Goal: Task Accomplishment & Management: Complete application form

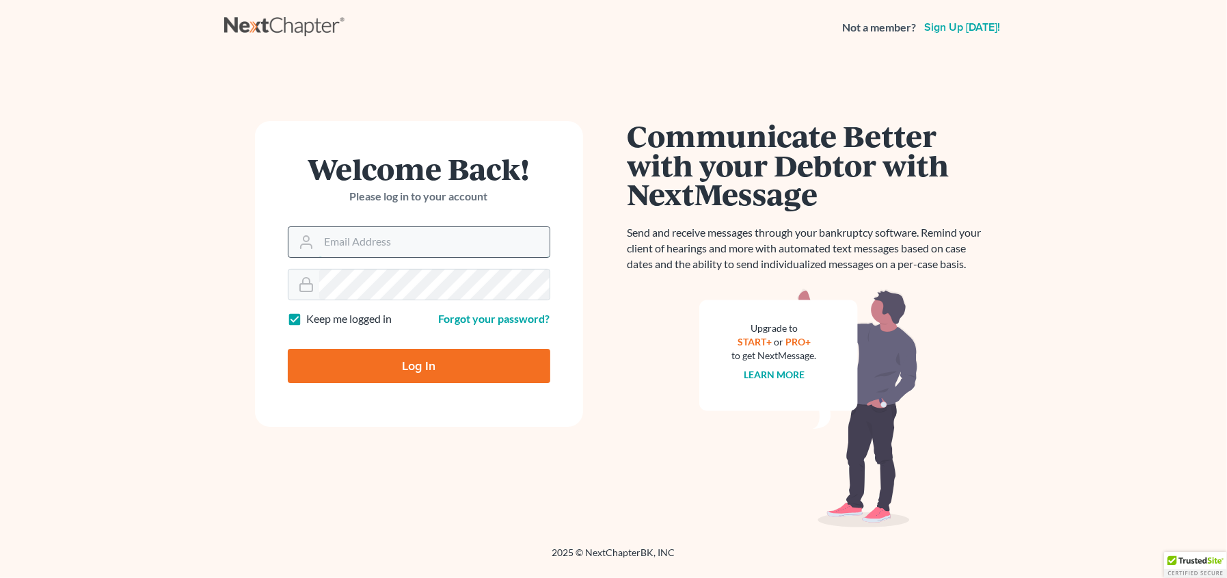
drag, startPoint x: 381, startPoint y: 236, endPoint x: 380, endPoint y: 243, distance: 6.9
click at [381, 236] on input "Email Address" at bounding box center [434, 242] width 230 height 30
type input "[EMAIL_ADDRESS][DOMAIN_NAME]"
click at [288, 349] on input "Log In" at bounding box center [419, 366] width 262 height 34
type input "Thinking..."
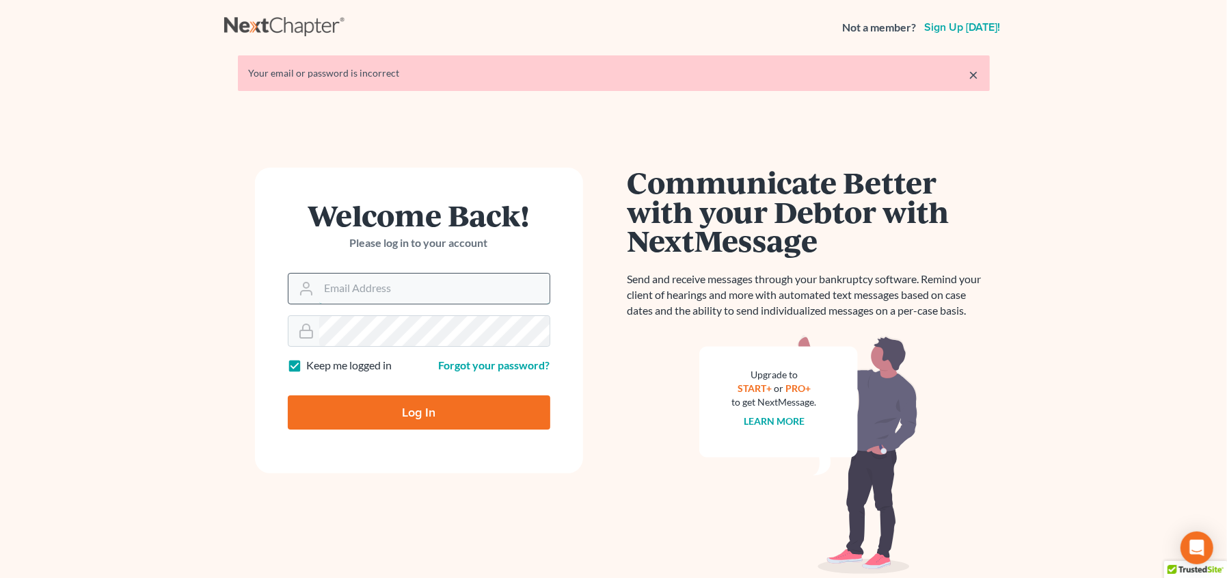
drag, startPoint x: 0, startPoint y: 0, endPoint x: 376, endPoint y: 284, distance: 471.3
click at [376, 284] on input "Email Address" at bounding box center [434, 288] width 230 height 30
type input "[EMAIL_ADDRESS][DOMAIN_NAME]"
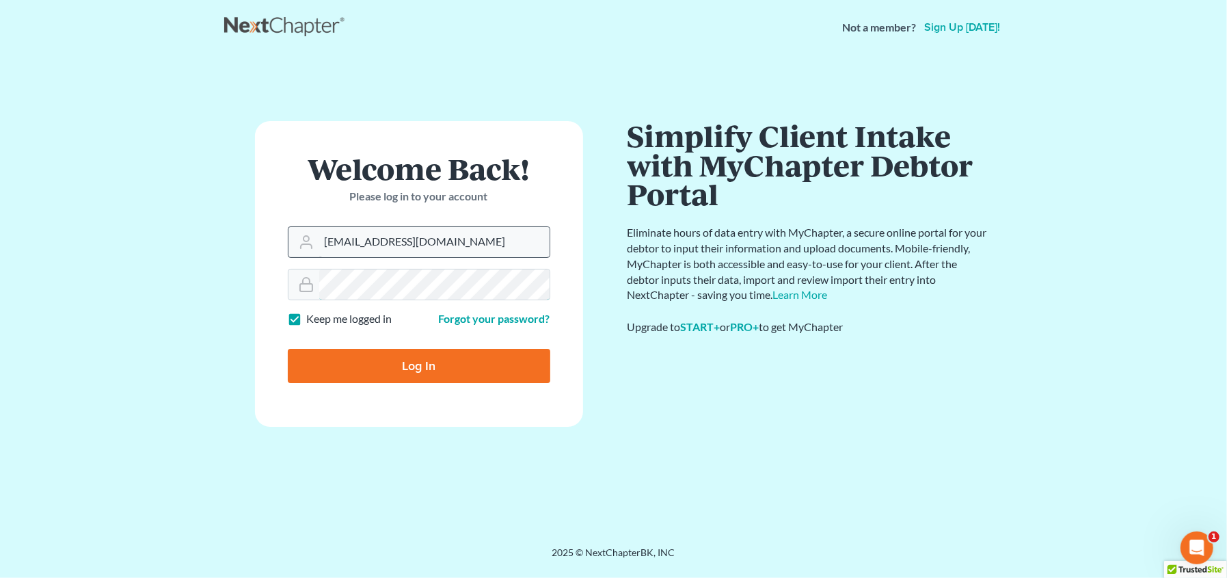
click at [288, 349] on input "Log In" at bounding box center [419, 366] width 262 height 34
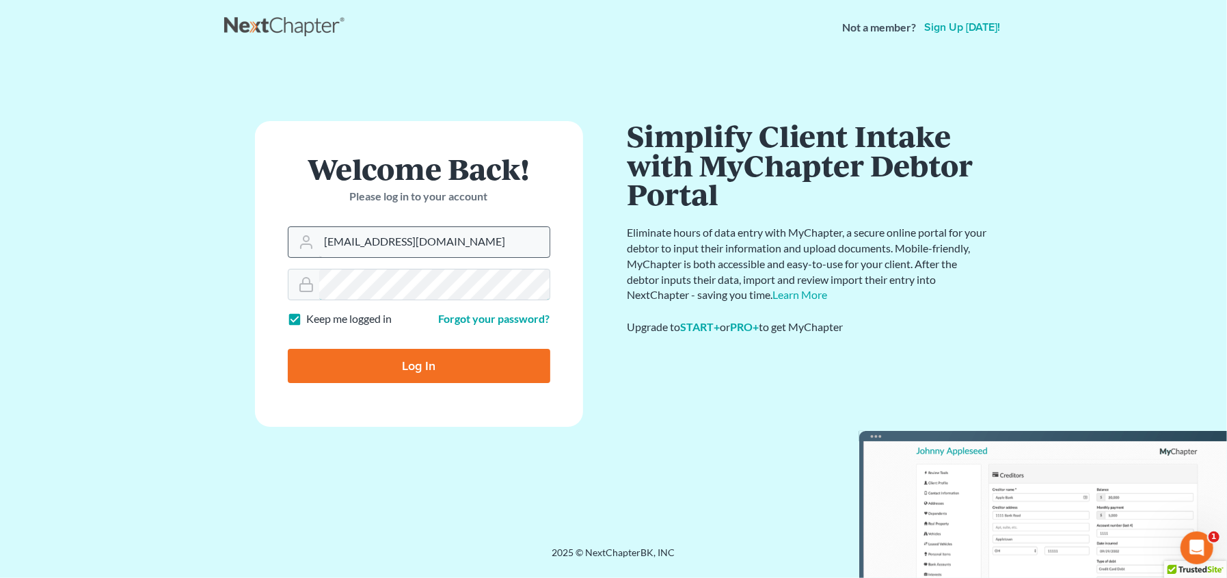
type input "Thinking..."
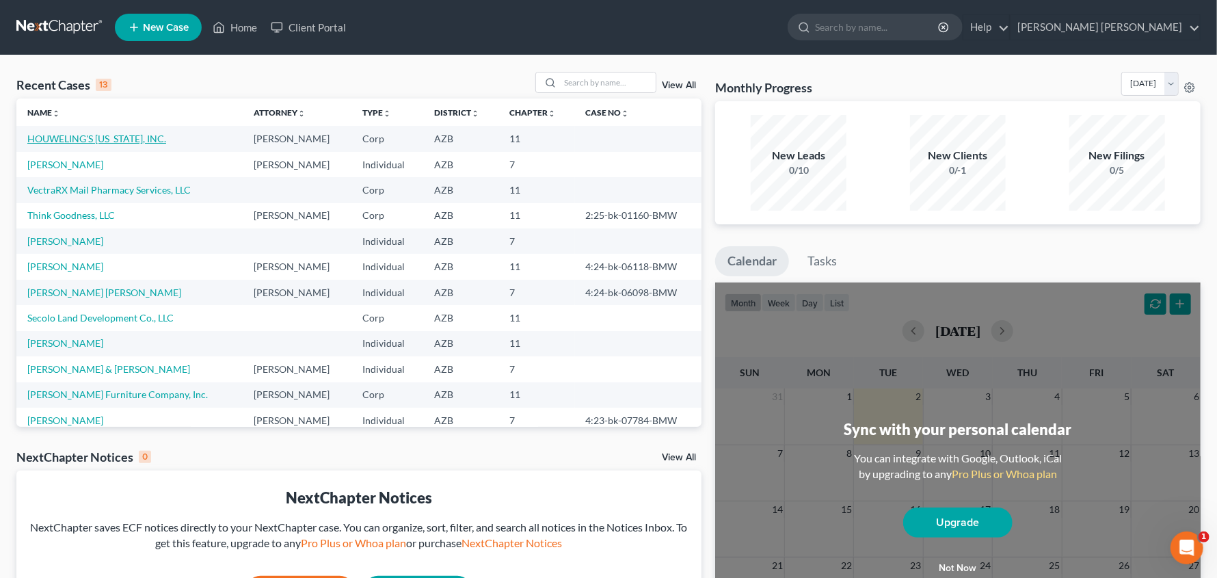
click at [81, 139] on link "HOUWELING'S [US_STATE], INC." at bounding box center [96, 139] width 139 height 12
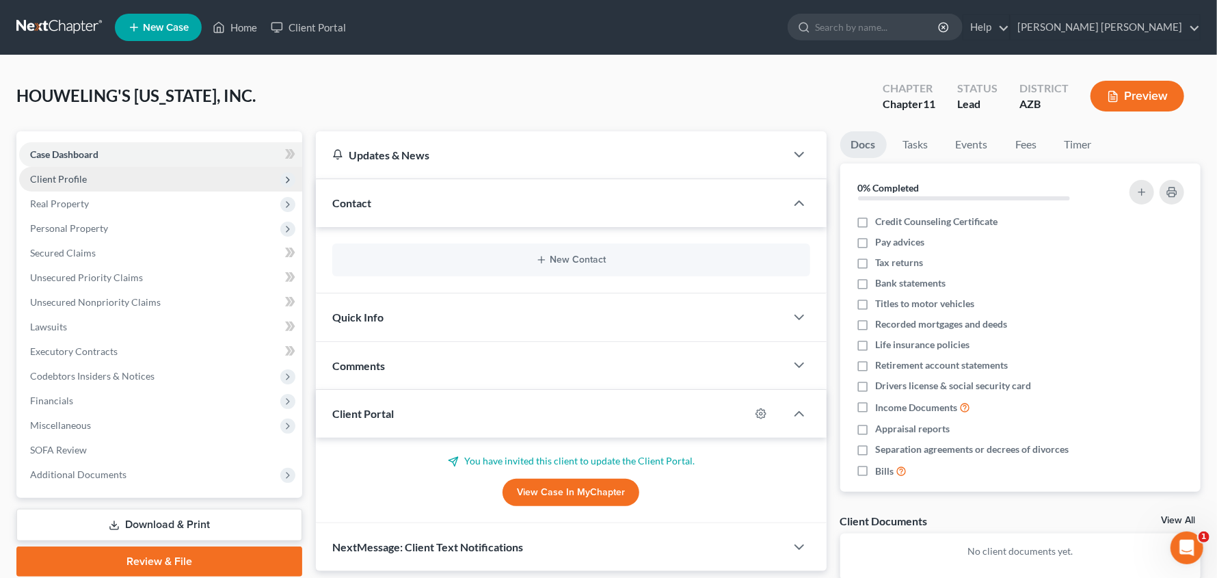
click at [81, 180] on span "Client Profile" at bounding box center [58, 179] width 57 height 12
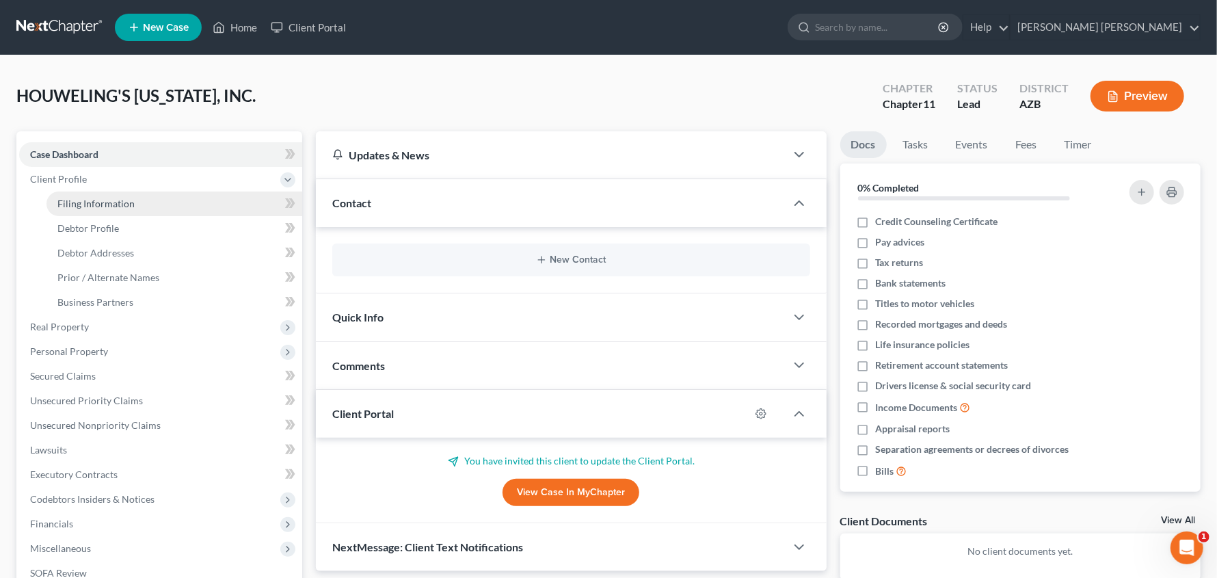
click at [79, 208] on span "Filing Information" at bounding box center [95, 204] width 77 height 12
select select "3"
select select "1"
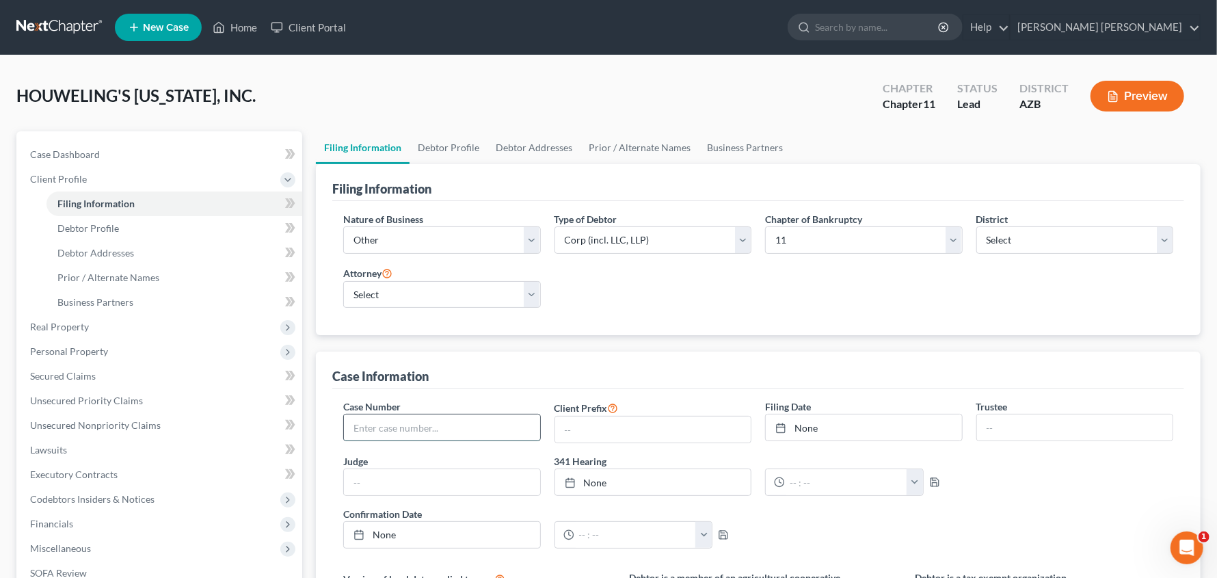
click at [459, 424] on input "text" at bounding box center [442, 427] width 196 height 26
type input "4:25-bk-08256-BMW"
click at [845, 428] on link "None" at bounding box center [863, 427] width 196 height 26
type input "[DATE]"
click at [992, 485] on div "Case Number 4:25-bk-08256-BMW Client Prefix Filing Date [DATE] close Date [DATE…" at bounding box center [757, 478] width 843 height 159
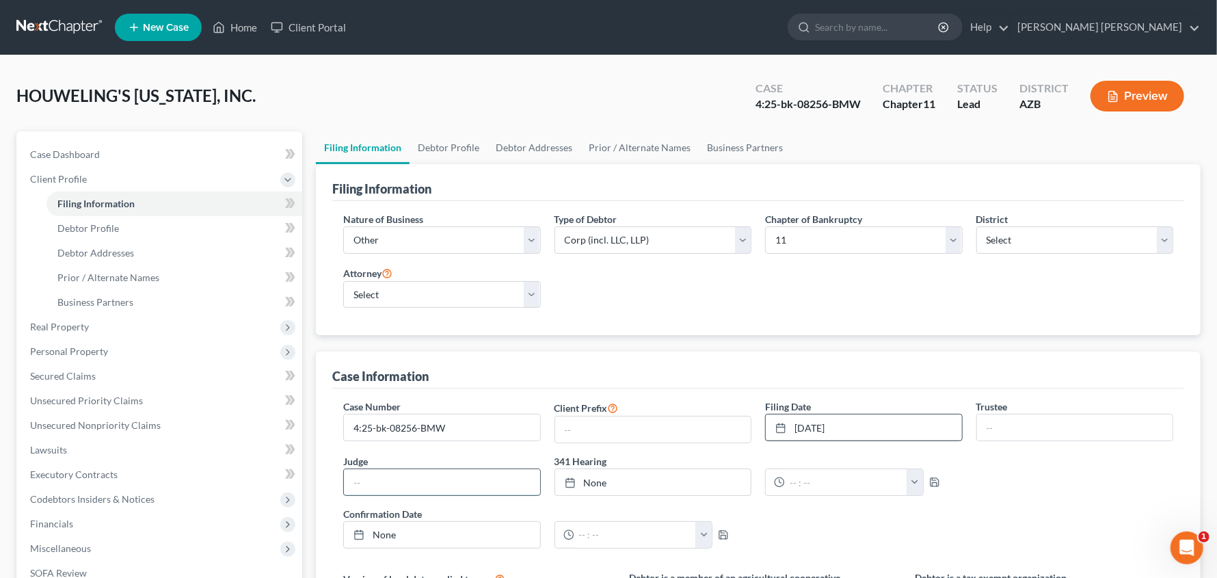
click at [434, 476] on input "text" at bounding box center [442, 482] width 196 height 26
type input "[PERSON_NAME]"
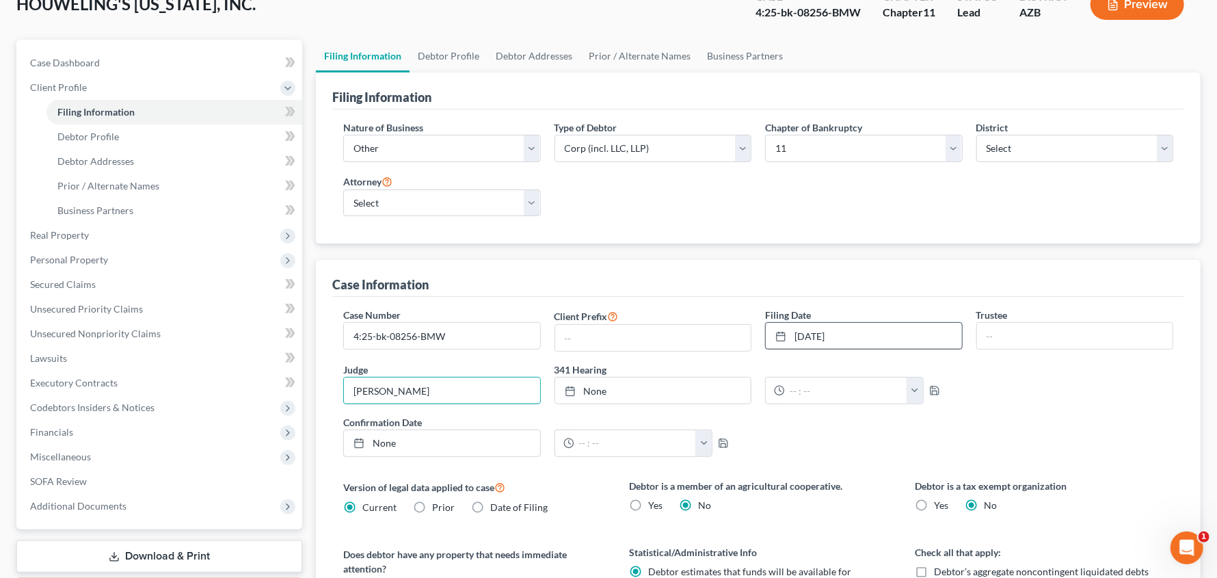
scroll to position [103, 0]
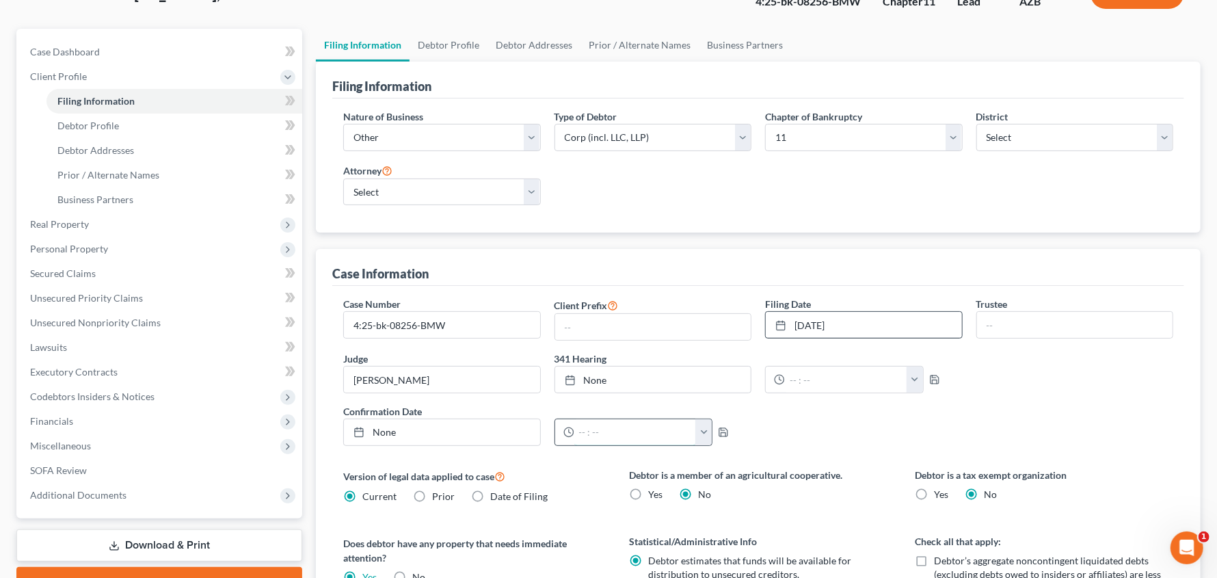
click at [660, 435] on input "text" at bounding box center [635, 432] width 122 height 26
type input "[DATE]"
click at [449, 435] on link "None" at bounding box center [442, 432] width 196 height 26
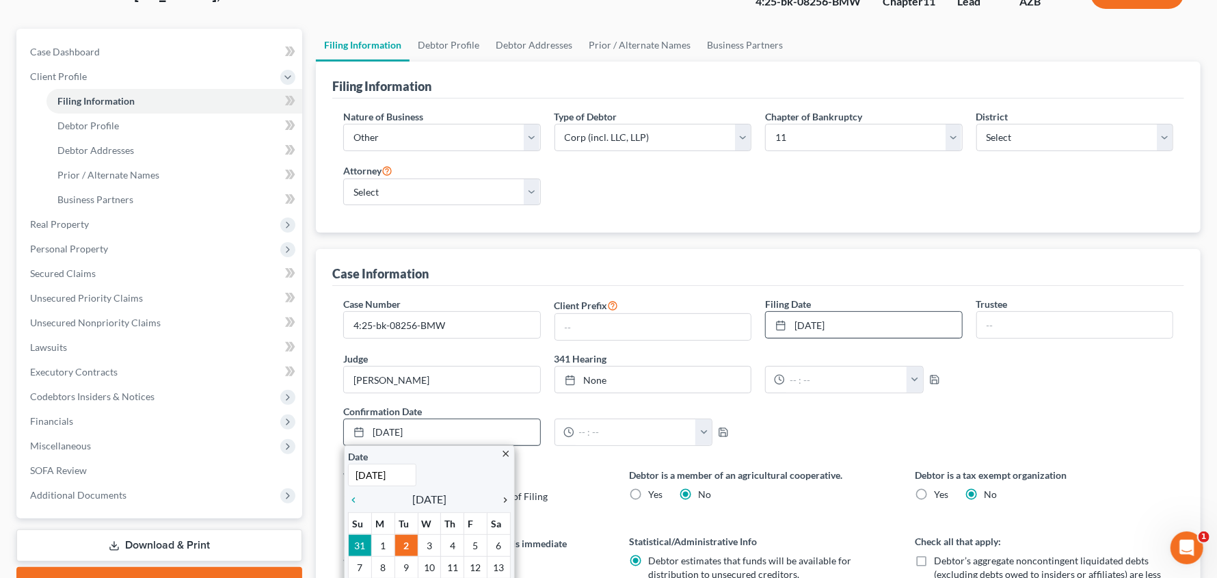
click at [502, 500] on icon "chevron_right" at bounding box center [502, 499] width 18 height 11
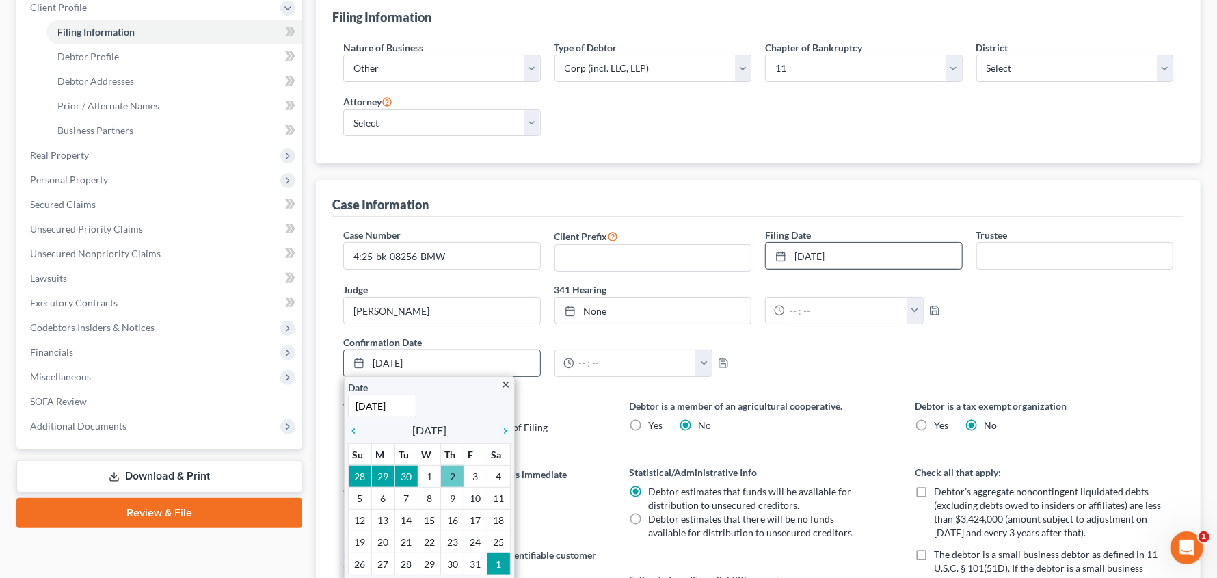
scroll to position [222, 0]
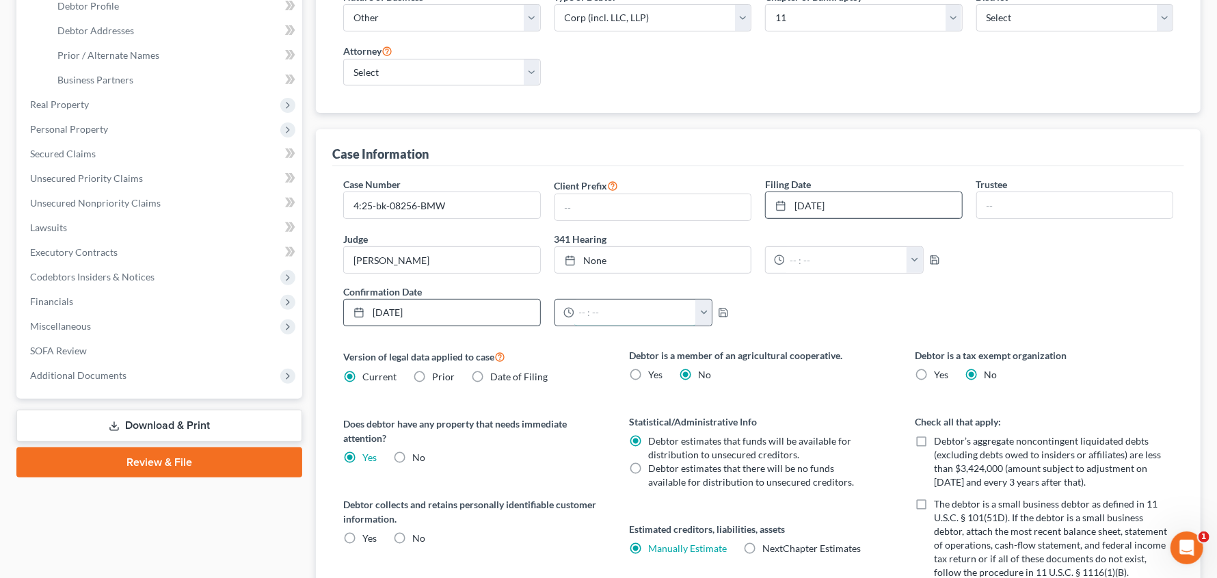
click at [649, 312] on input "text" at bounding box center [635, 312] width 122 height 26
click at [704, 311] on button "button" at bounding box center [703, 312] width 16 height 26
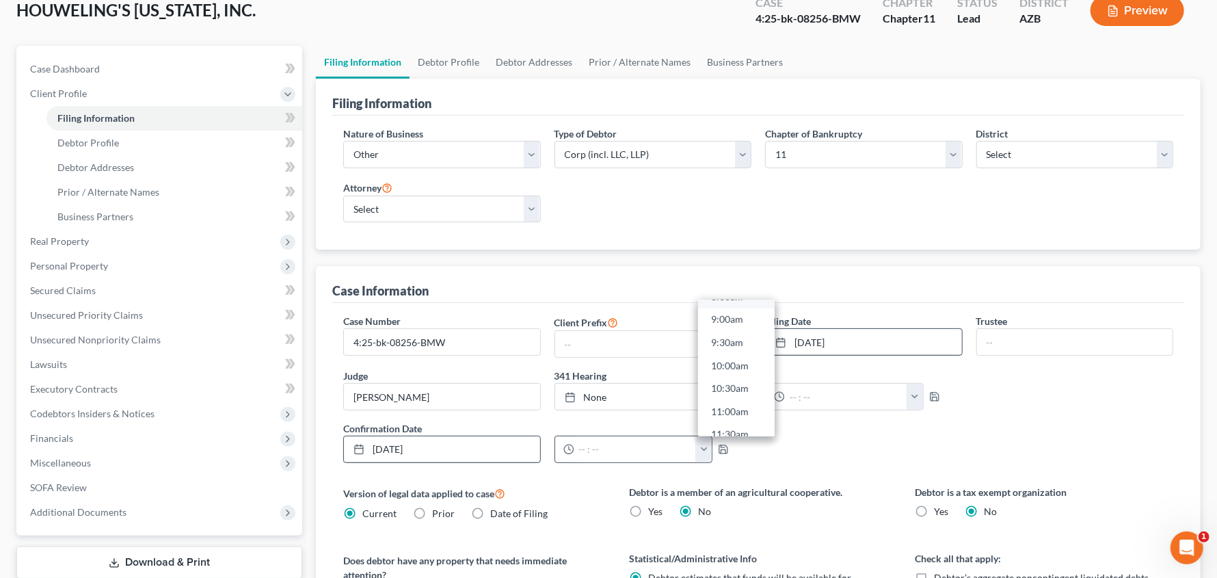
scroll to position [427, 0]
click at [734, 373] on link "10:30am" at bounding box center [736, 370] width 77 height 23
type input "10:30am"
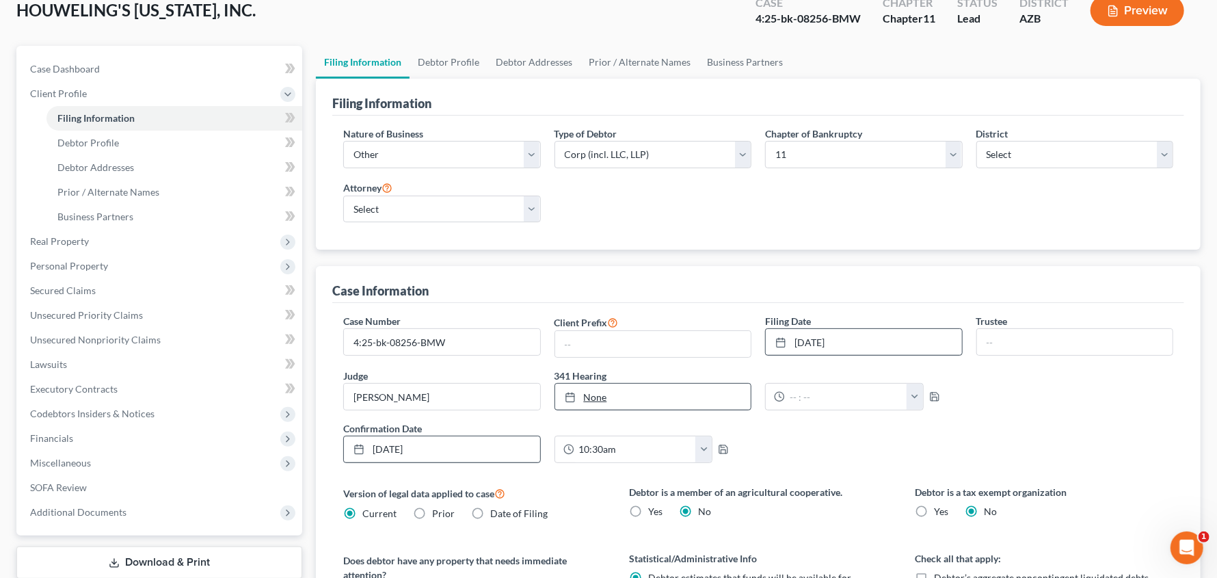
type input "[DATE]"
click at [739, 394] on link "[DATE]" at bounding box center [653, 396] width 196 height 26
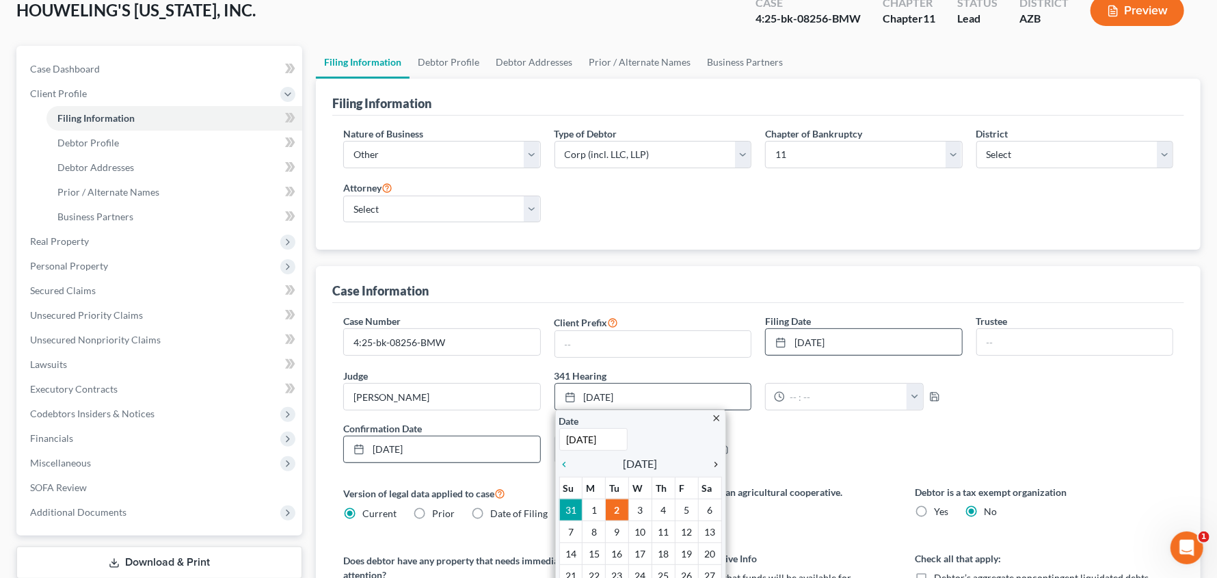
click at [717, 459] on icon "chevron_right" at bounding box center [713, 464] width 18 height 11
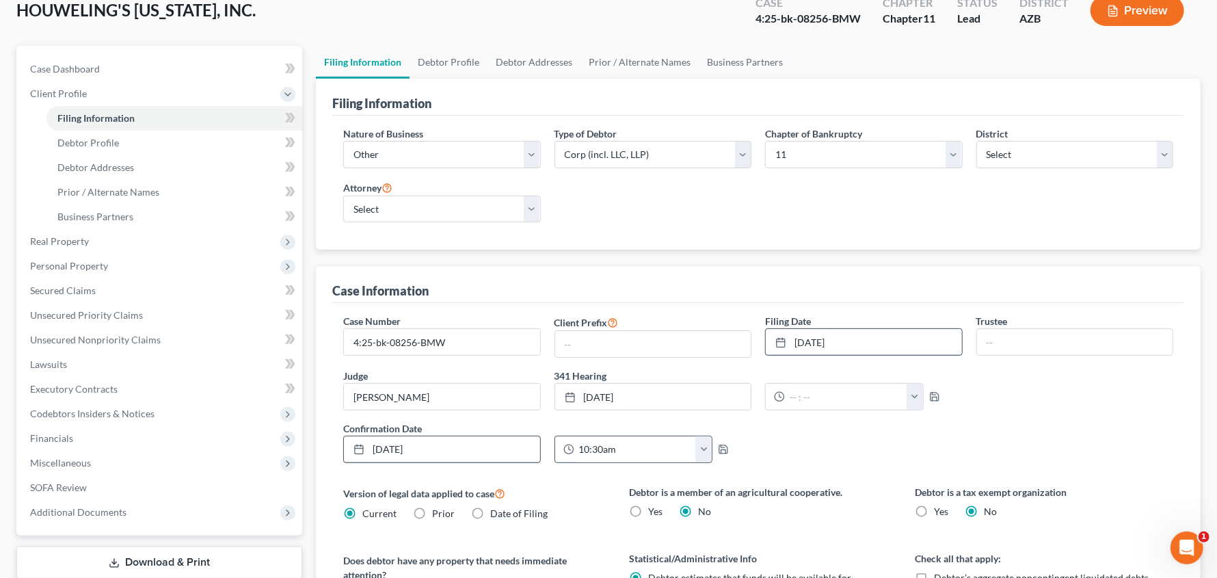
click at [703, 449] on button "button" at bounding box center [703, 449] width 16 height 26
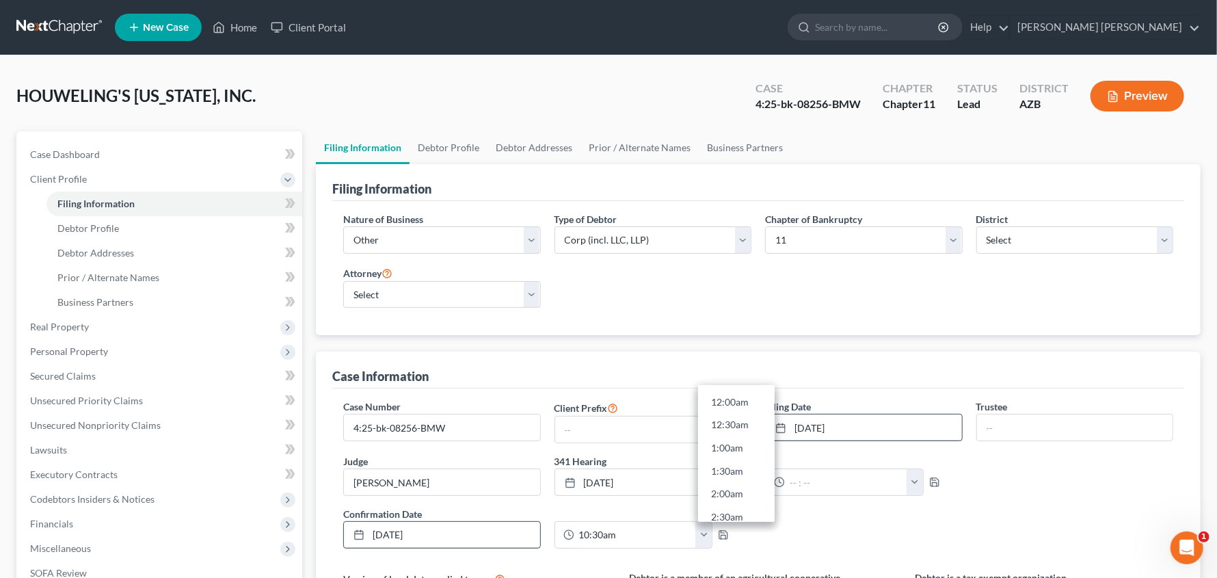
scroll to position [0, 0]
click at [1018, 501] on div "Case Number 4:25-bk-08256-BMW Client Prefix Filing Date [DATE] close Date [DATE…" at bounding box center [757, 478] width 843 height 159
click at [639, 537] on input "10:30am" at bounding box center [635, 534] width 122 height 26
type input "1"
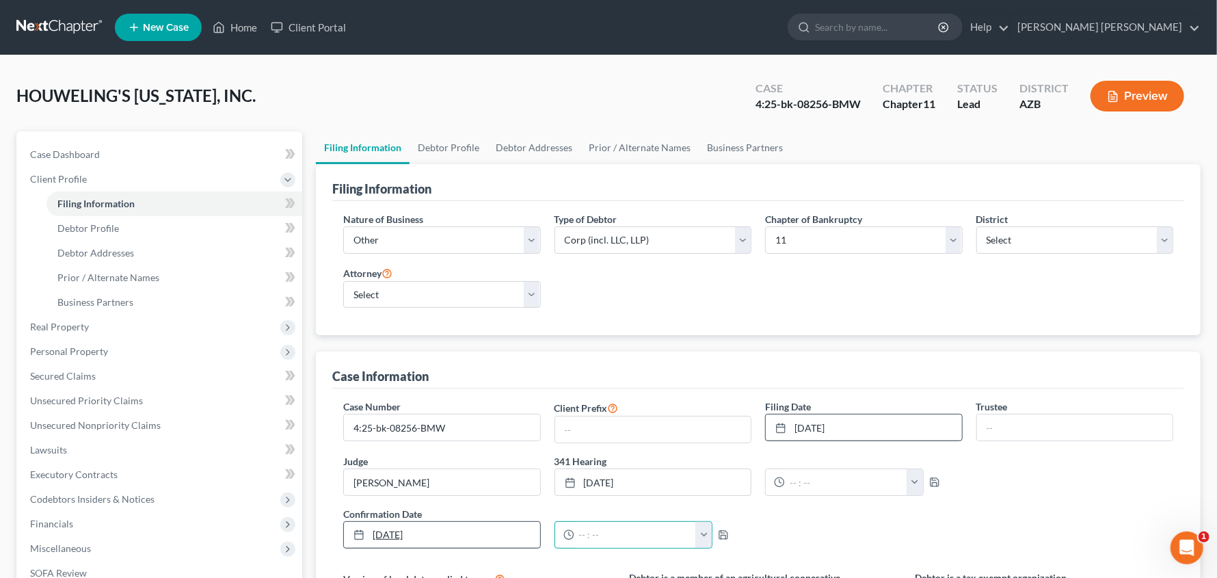
click at [465, 529] on link "[DATE]" at bounding box center [442, 534] width 196 height 26
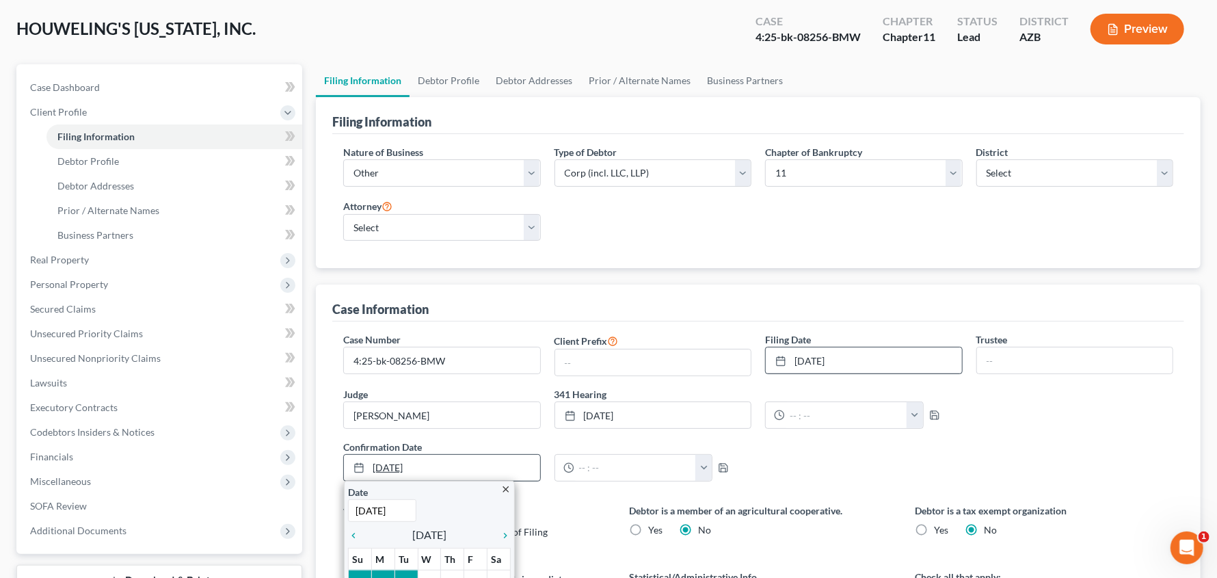
scroll to position [68, 0]
type input "\"
click at [845, 471] on div "Case Number 4:25-bk-08256-BMW Client Prefix Filing Date [DATE] close Date [DATE…" at bounding box center [757, 410] width 843 height 159
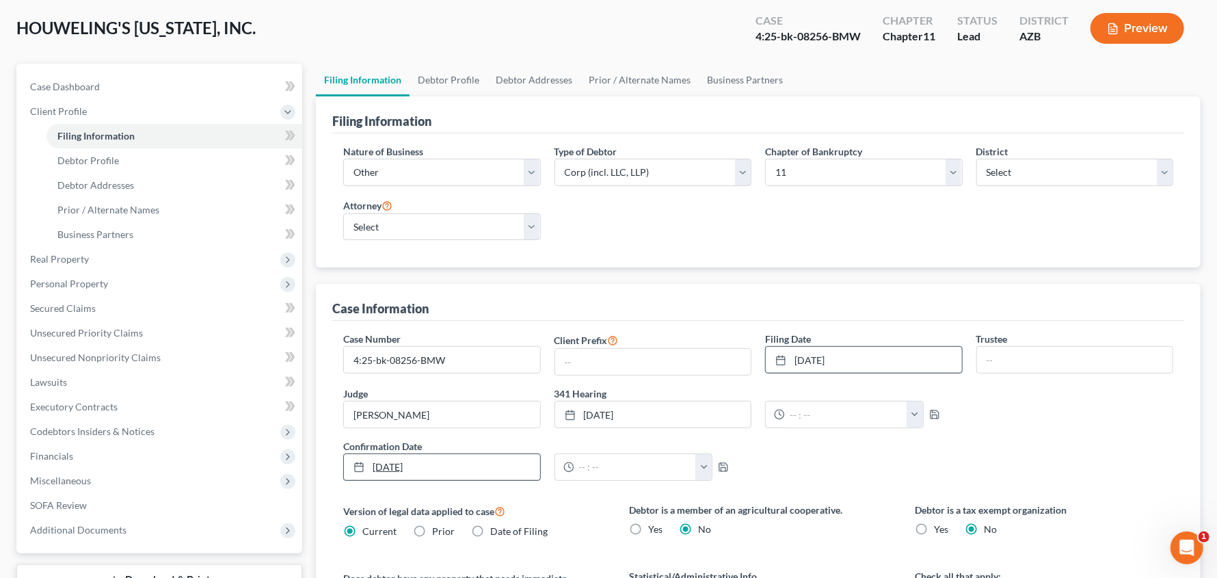
click at [402, 459] on link "[DATE]" at bounding box center [442, 467] width 196 height 26
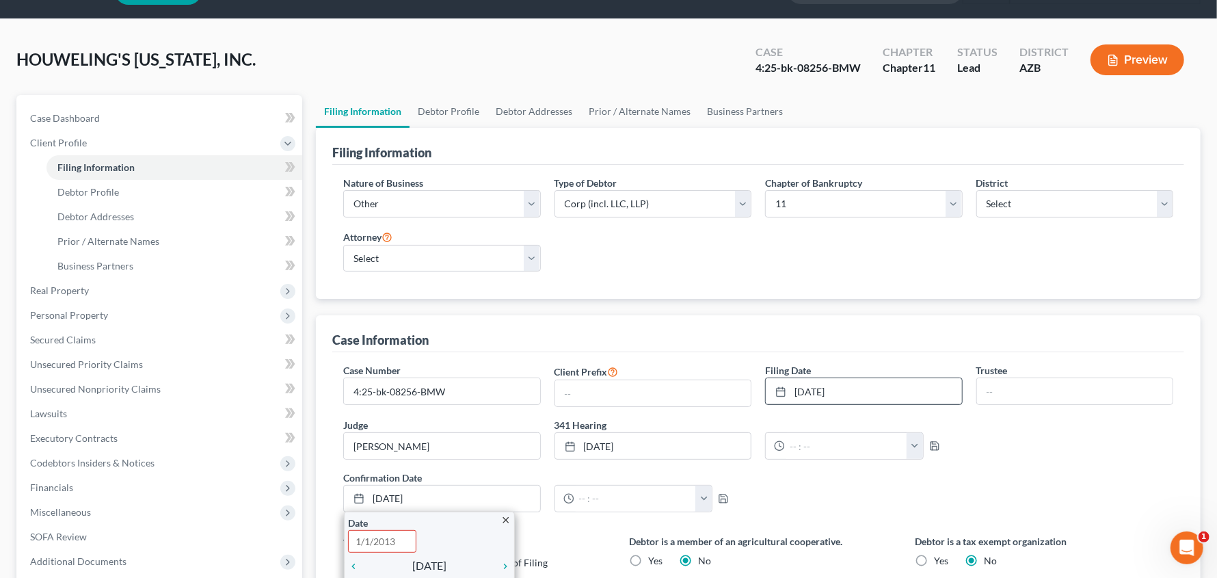
scroll to position [0, 0]
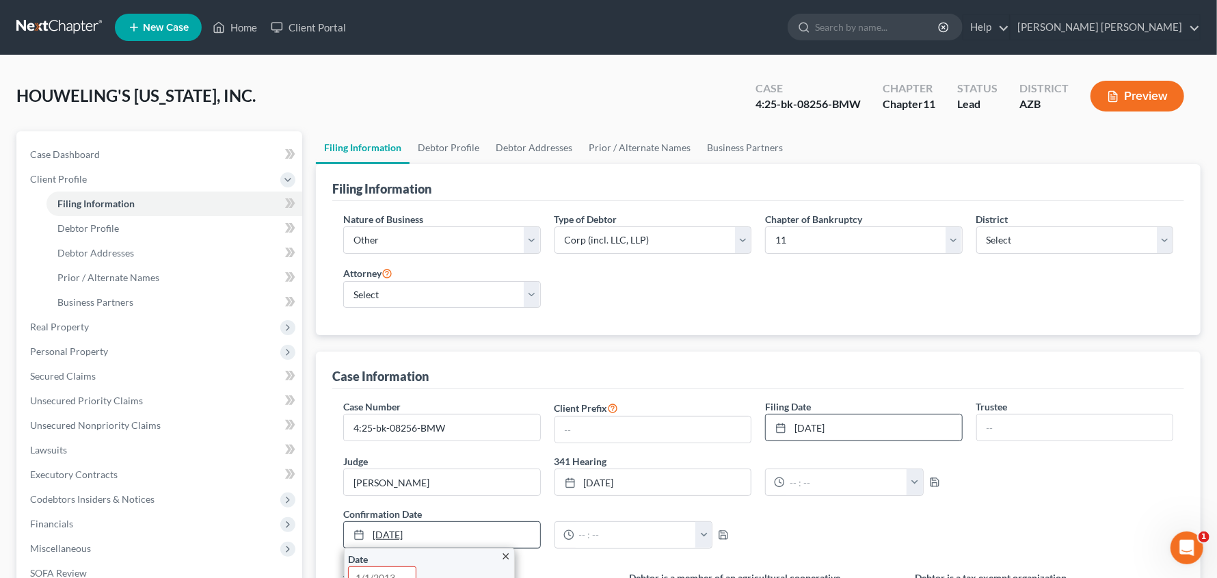
click at [422, 530] on link "[DATE]" at bounding box center [442, 534] width 196 height 26
drag, startPoint x: 415, startPoint y: 533, endPoint x: 881, endPoint y: 484, distance: 468.7
click at [881, 484] on input "text" at bounding box center [846, 482] width 122 height 26
click at [912, 483] on button "button" at bounding box center [914, 482] width 16 height 26
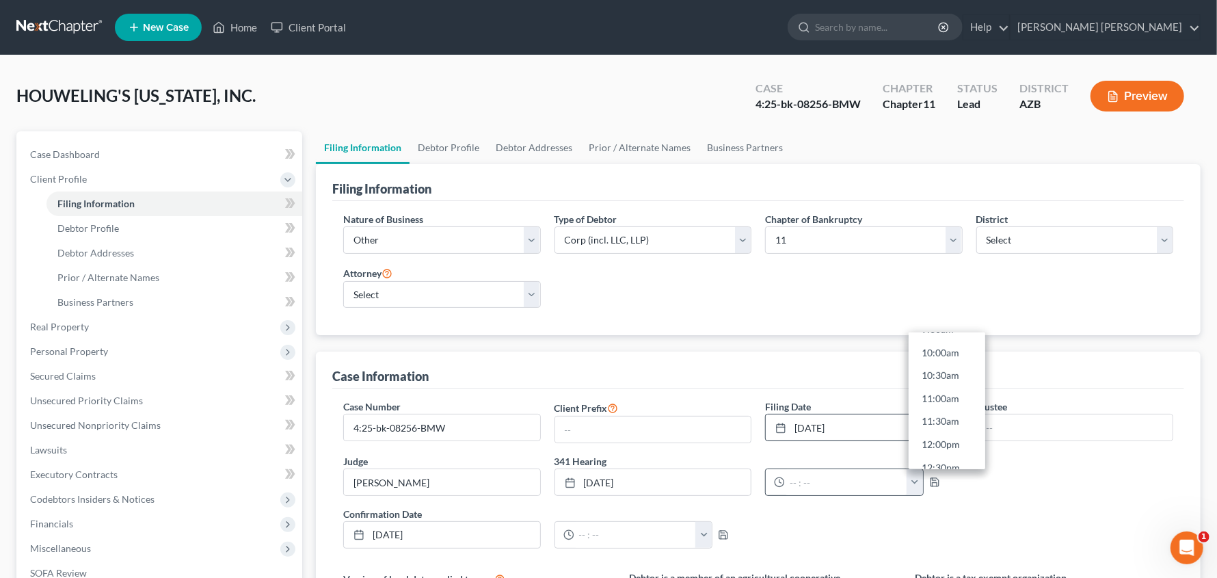
scroll to position [461, 0]
click at [945, 375] on link "10:30am" at bounding box center [946, 370] width 77 height 23
type input "10:30am"
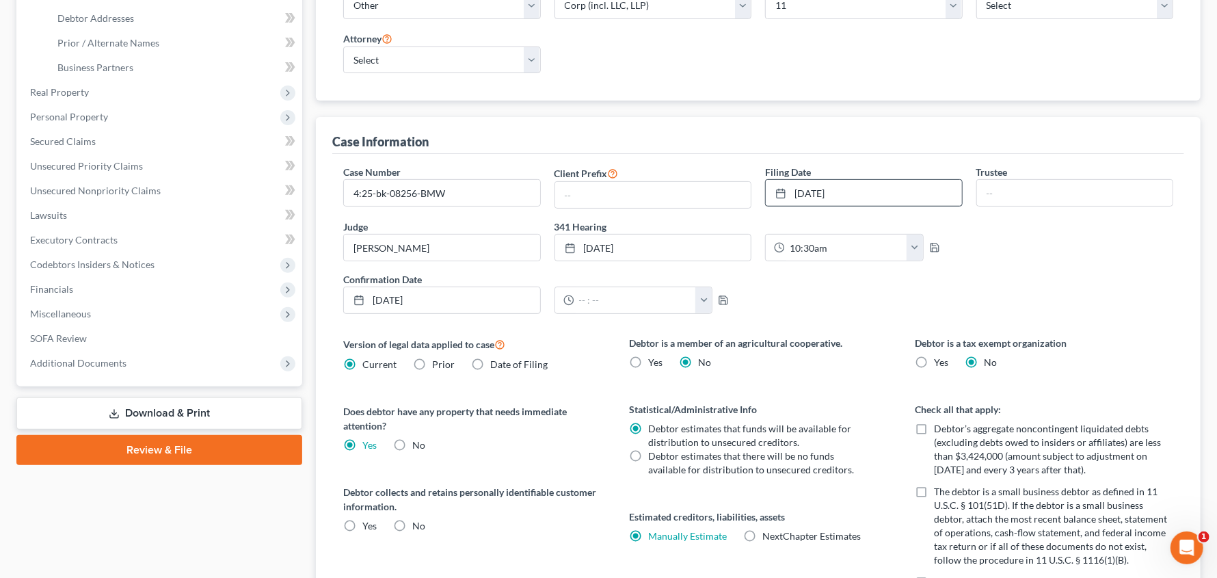
scroll to position [273, 0]
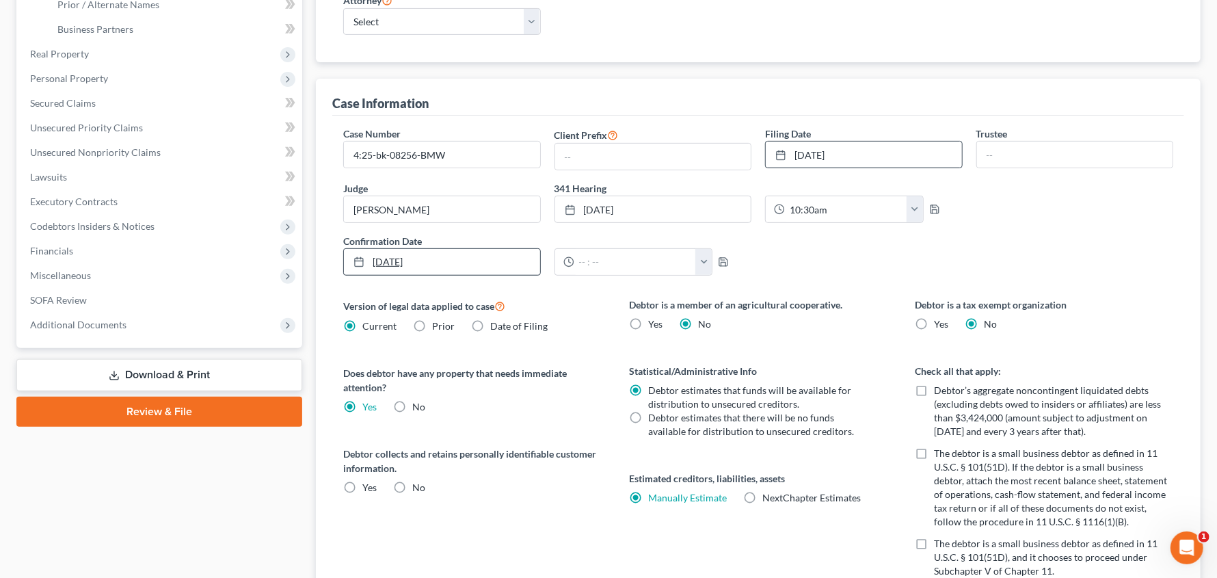
click at [460, 258] on link "[DATE]" at bounding box center [442, 262] width 196 height 26
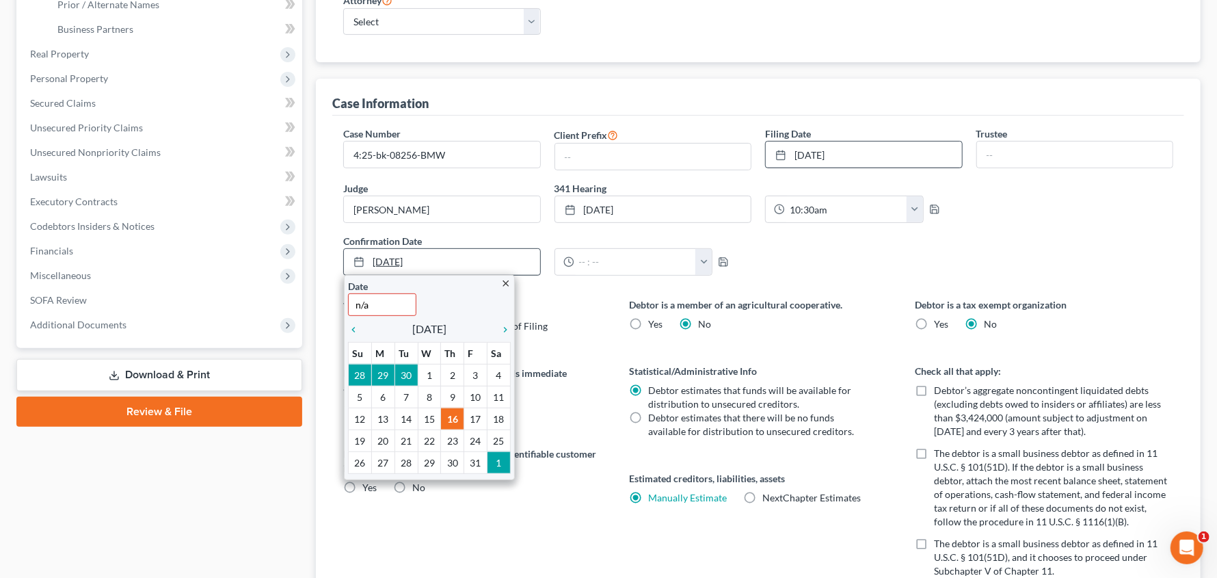
type input "n/a"
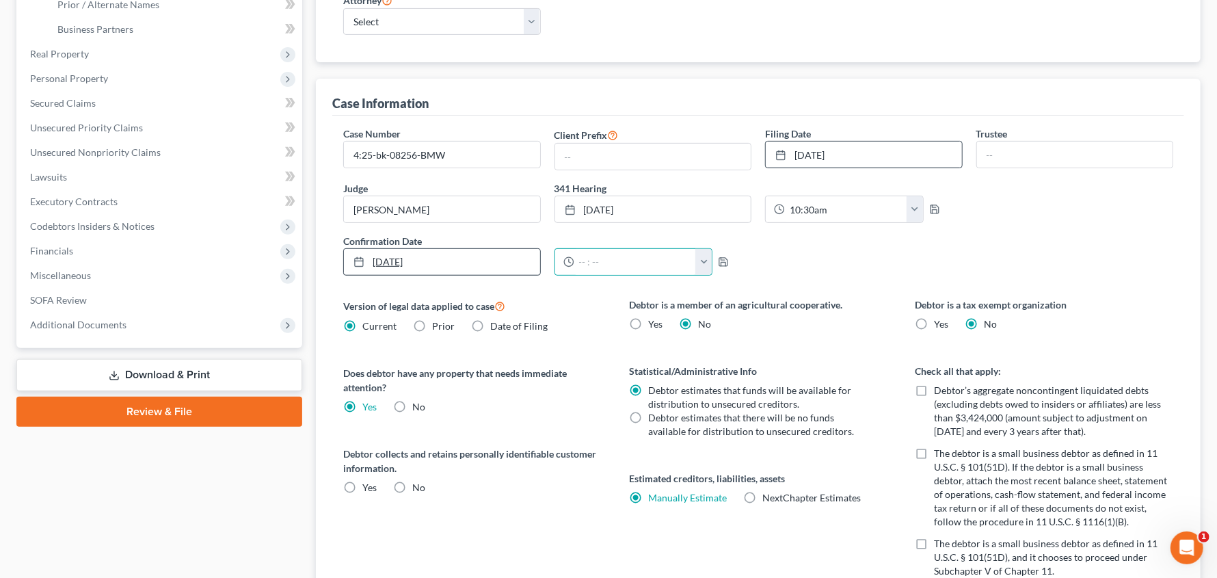
click at [358, 260] on icon at bounding box center [358, 261] width 11 height 11
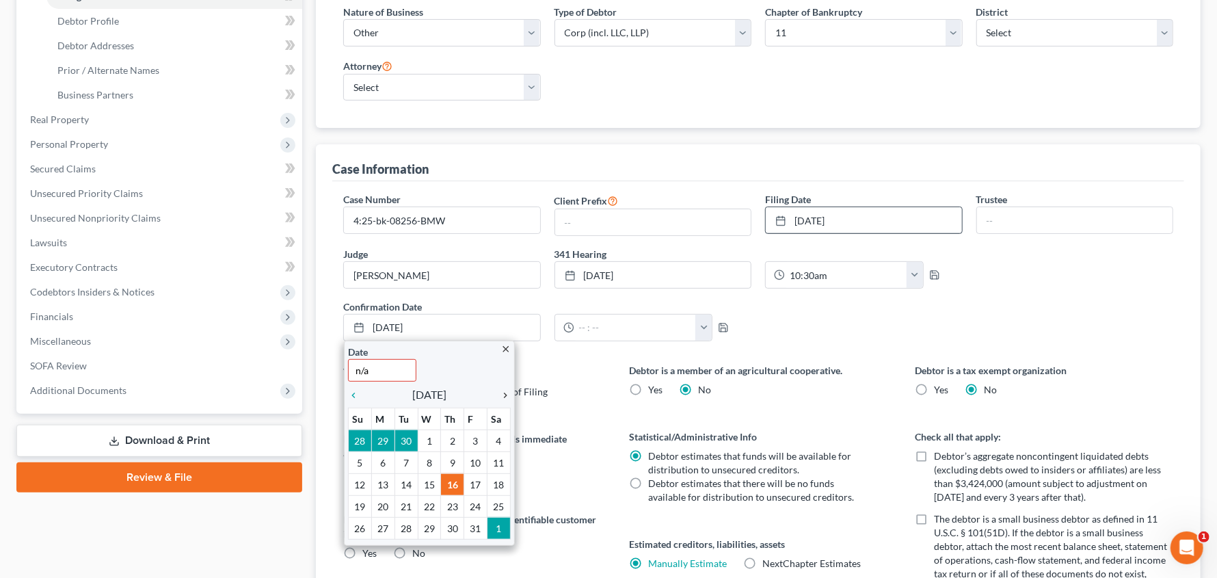
scroll to position [239, 0]
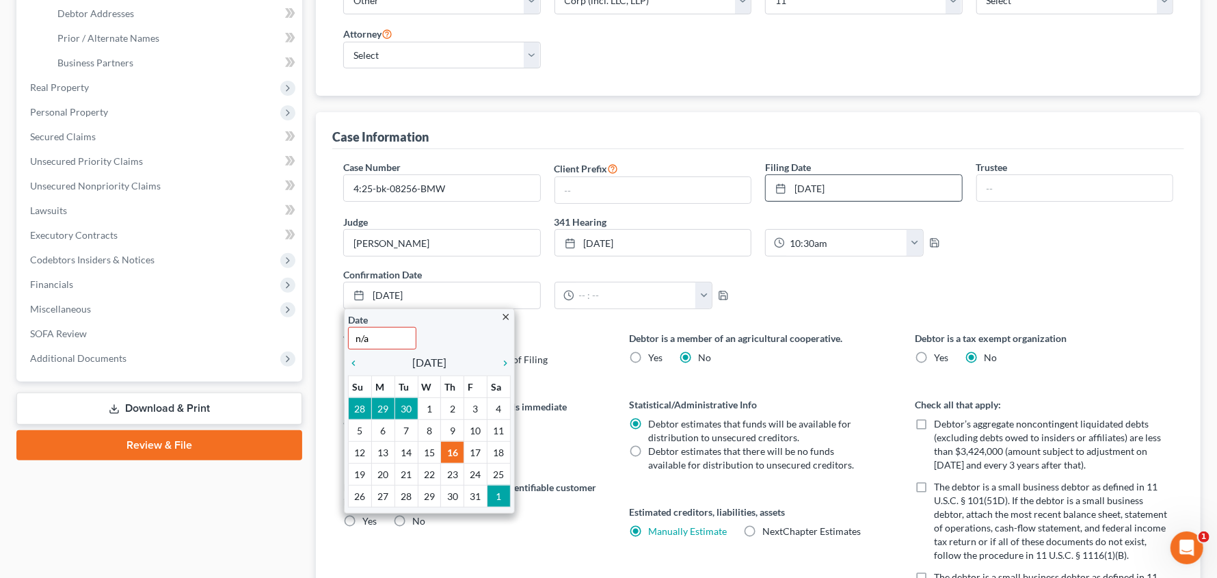
click at [506, 317] on icon "close" at bounding box center [505, 317] width 10 height 10
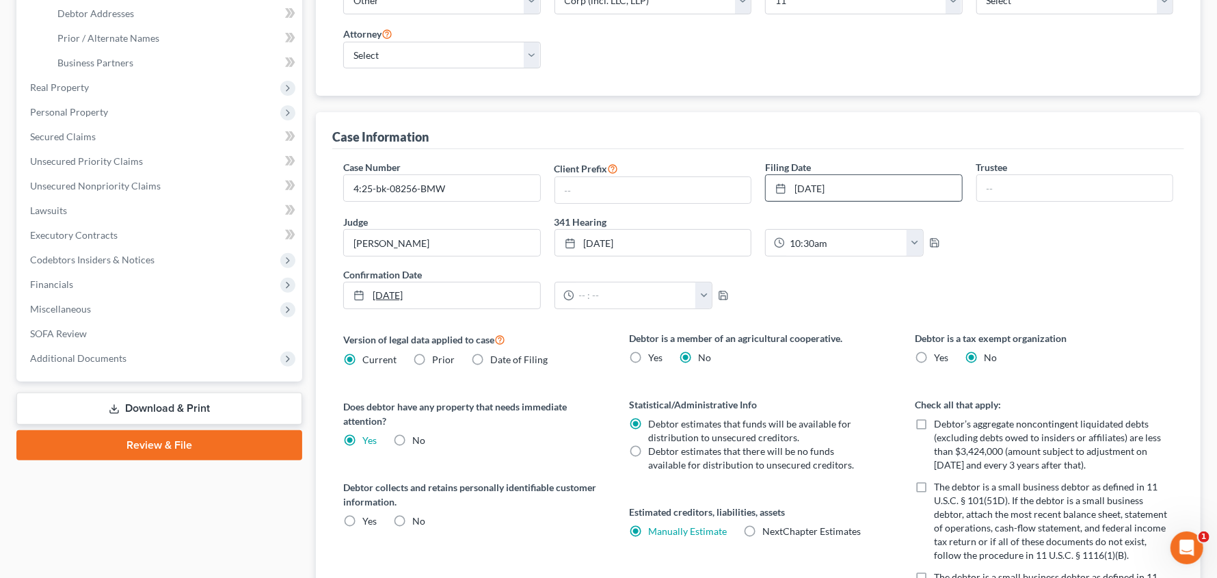
click at [466, 292] on link "[DATE]" at bounding box center [442, 295] width 196 height 26
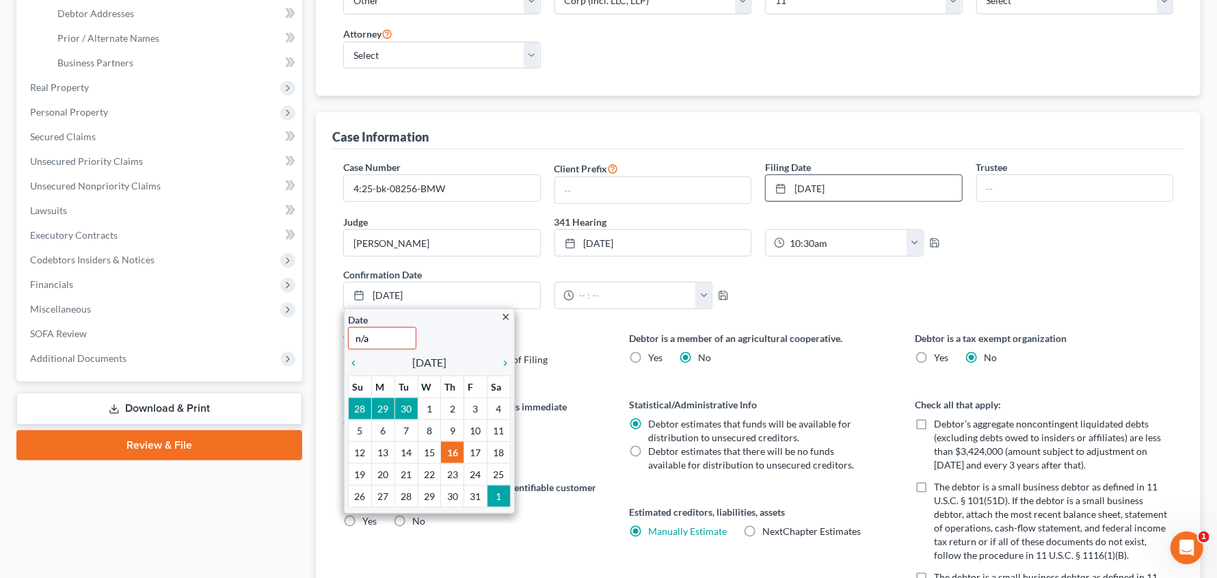
click at [923, 295] on div "Case Number 4:25-bk-08256-BMW Client Prefix Filing Date [DATE] close Date [DATE…" at bounding box center [757, 239] width 843 height 159
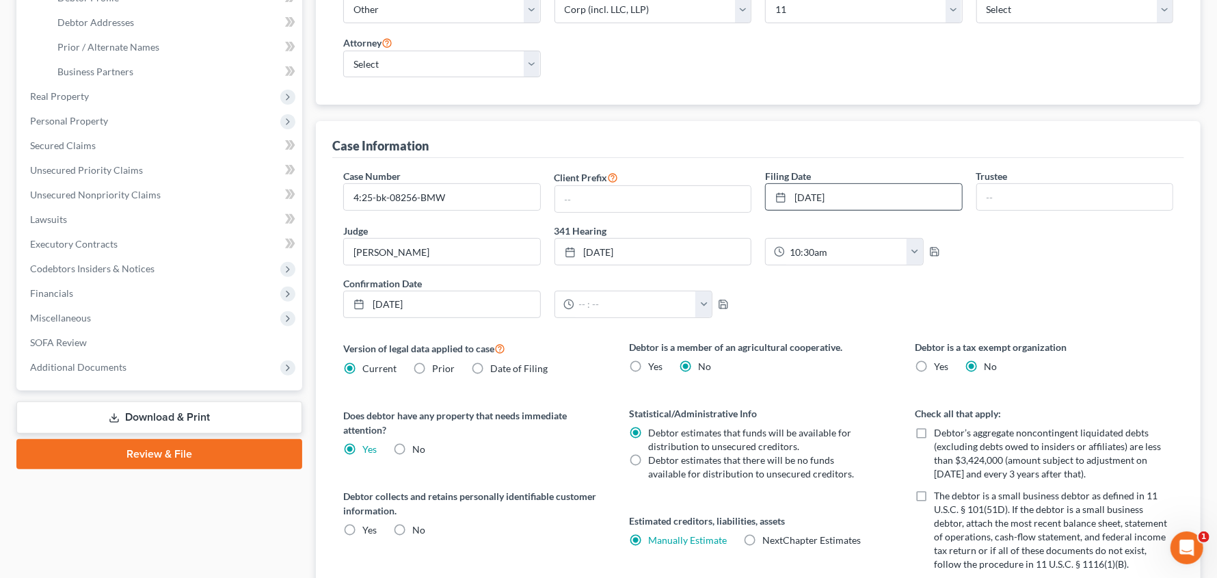
scroll to position [124, 0]
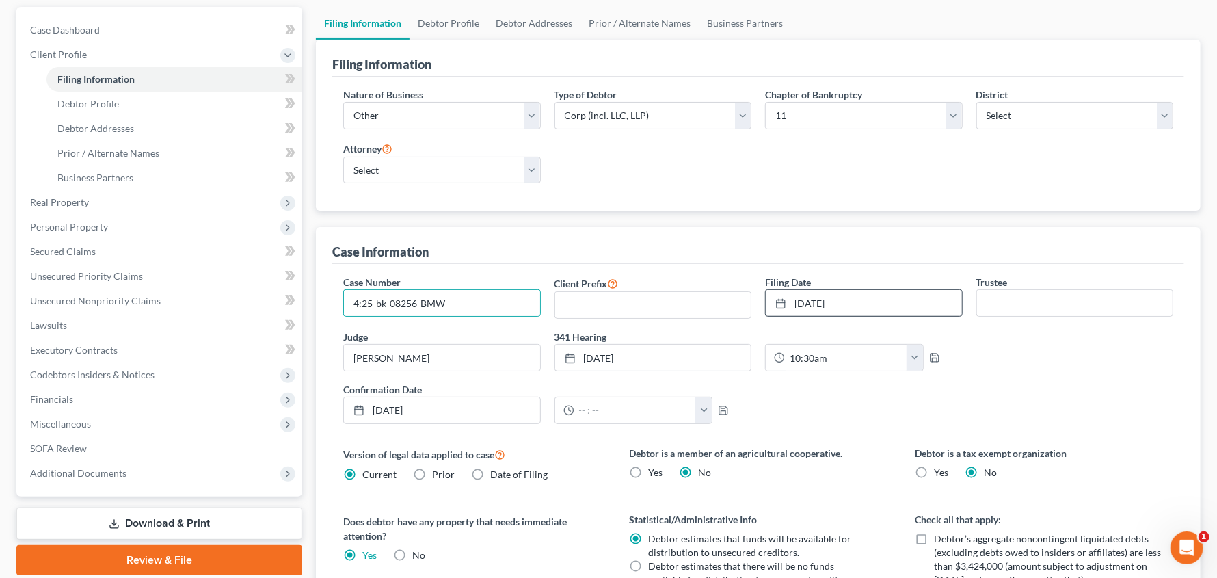
click at [1074, 360] on div "Case Number 4:25-bk-08256-BMW Client Prefix Filing Date [DATE] close Date [DATE…" at bounding box center [757, 354] width 843 height 159
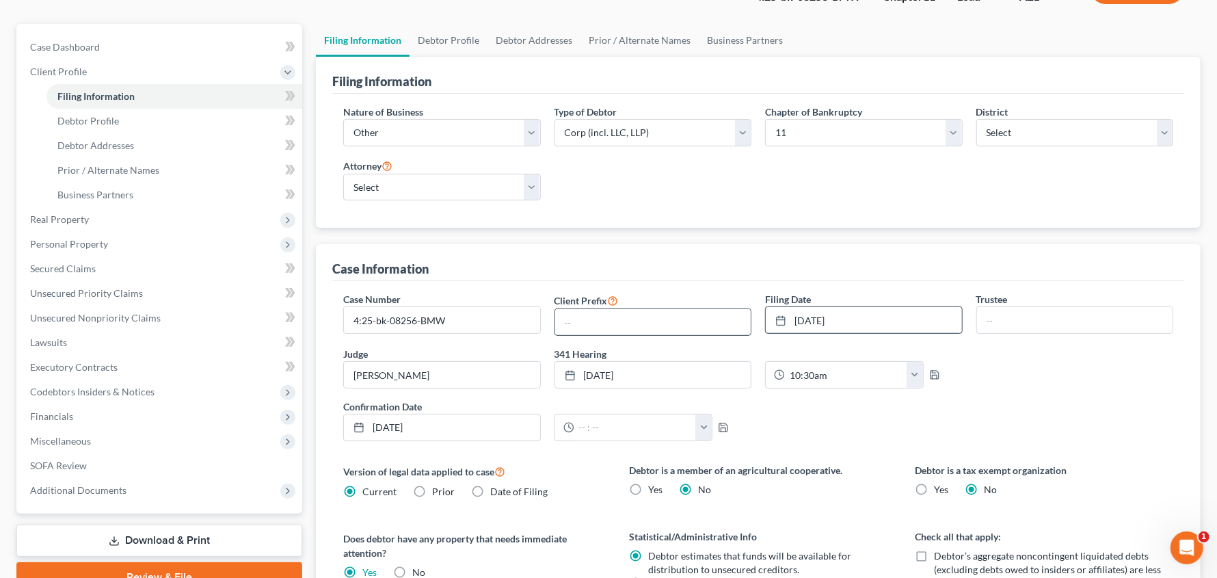
scroll to position [90, 0]
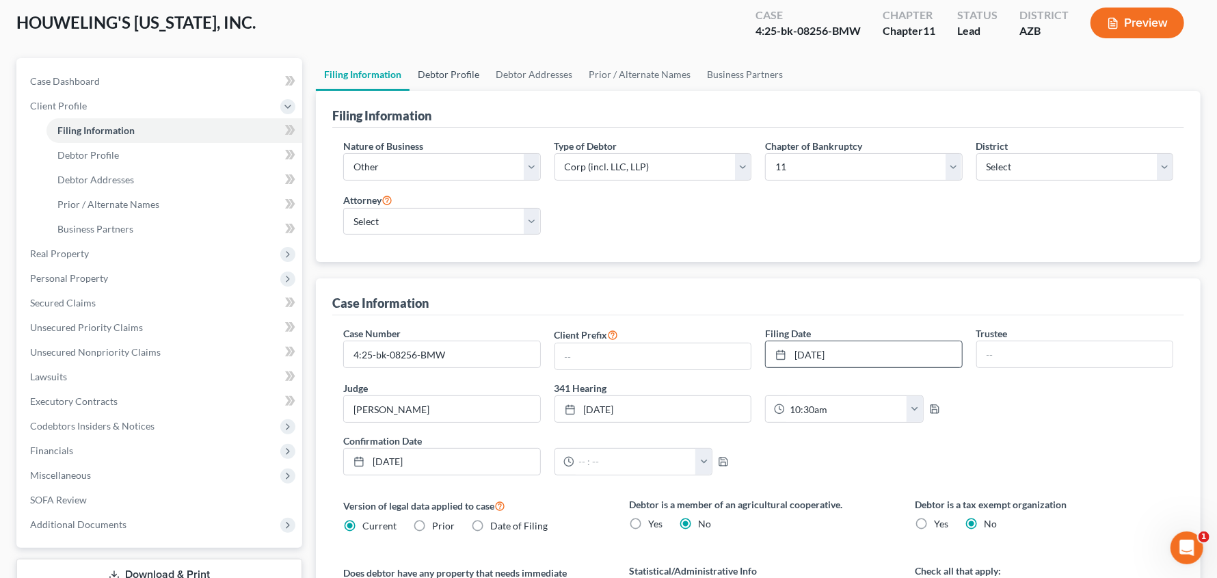
click at [451, 77] on link "Debtor Profile" at bounding box center [448, 74] width 78 height 33
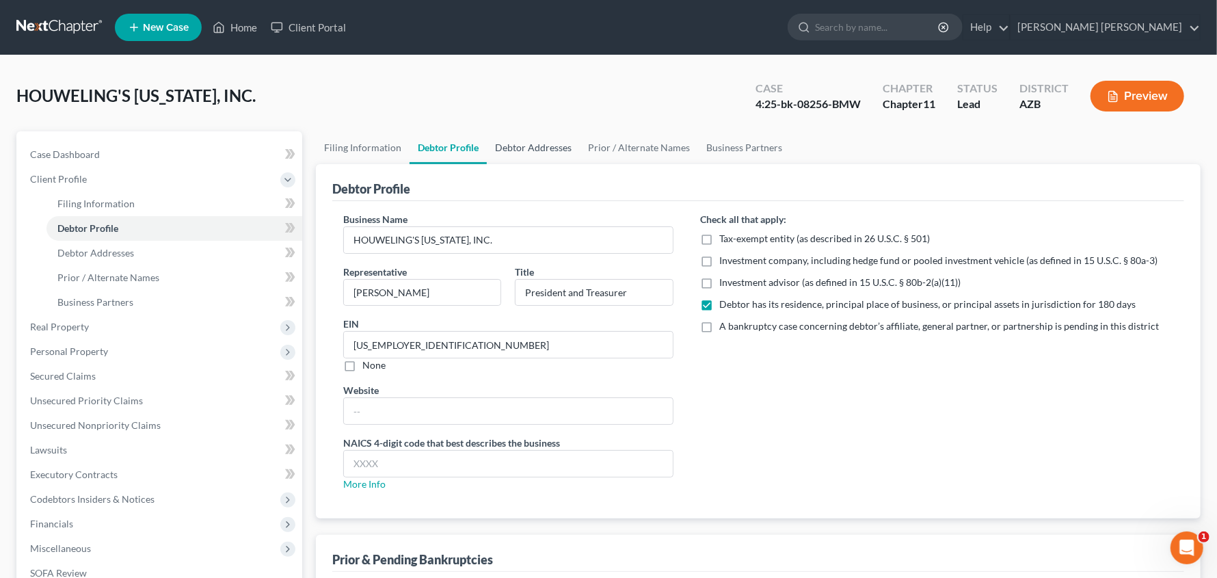
click at [527, 147] on link "Debtor Addresses" at bounding box center [533, 147] width 93 height 33
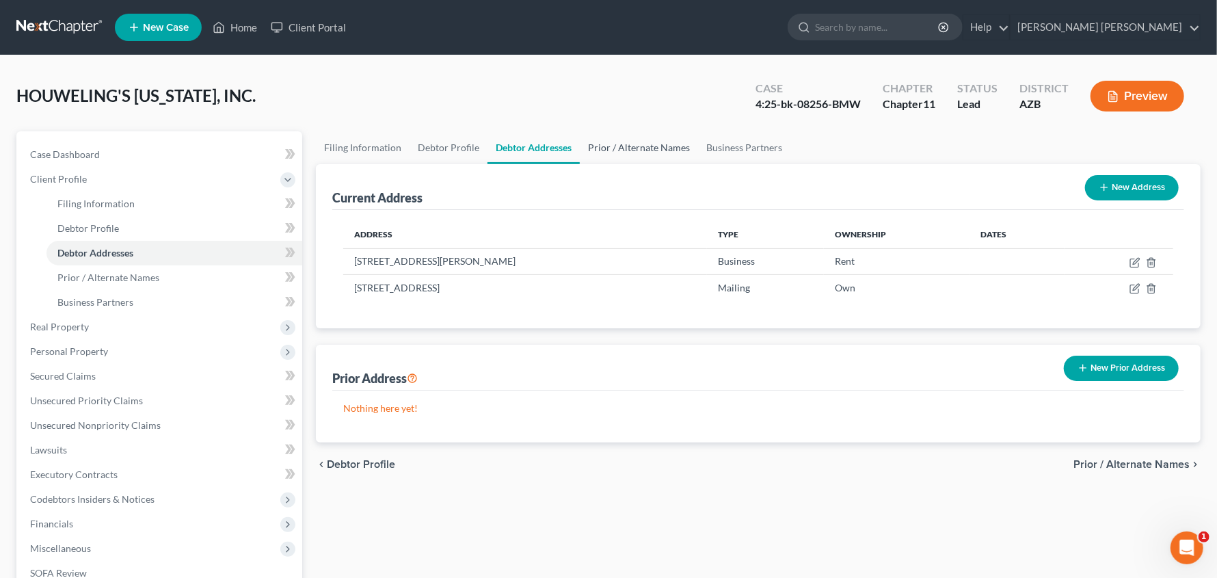
click at [628, 142] on link "Prior / Alternate Names" at bounding box center [639, 147] width 118 height 33
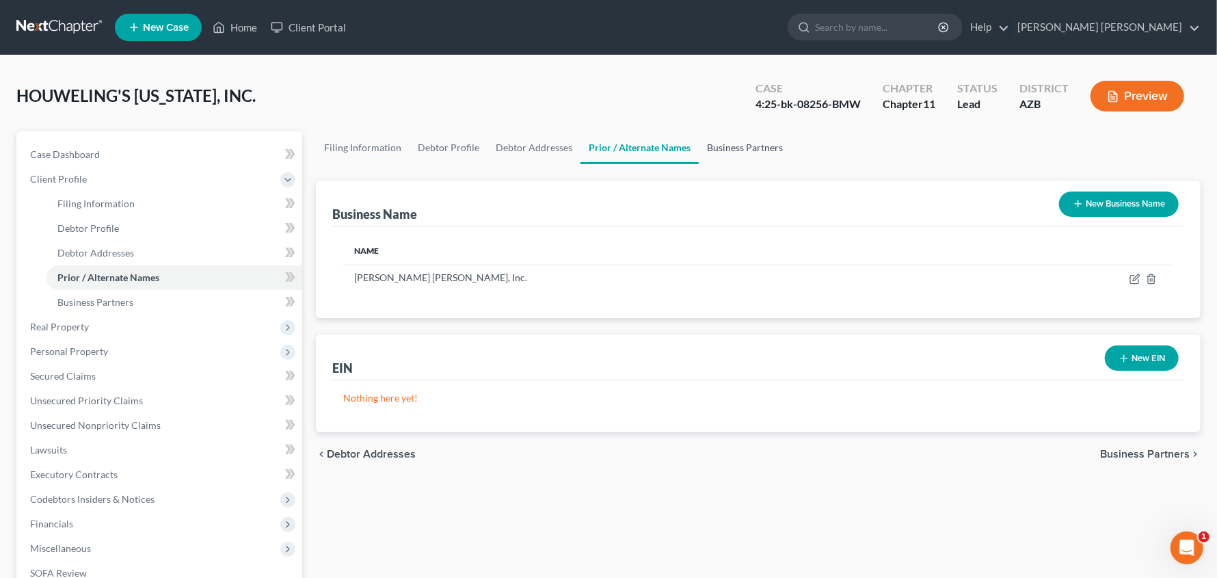
click at [724, 145] on link "Business Partners" at bounding box center [744, 147] width 92 height 33
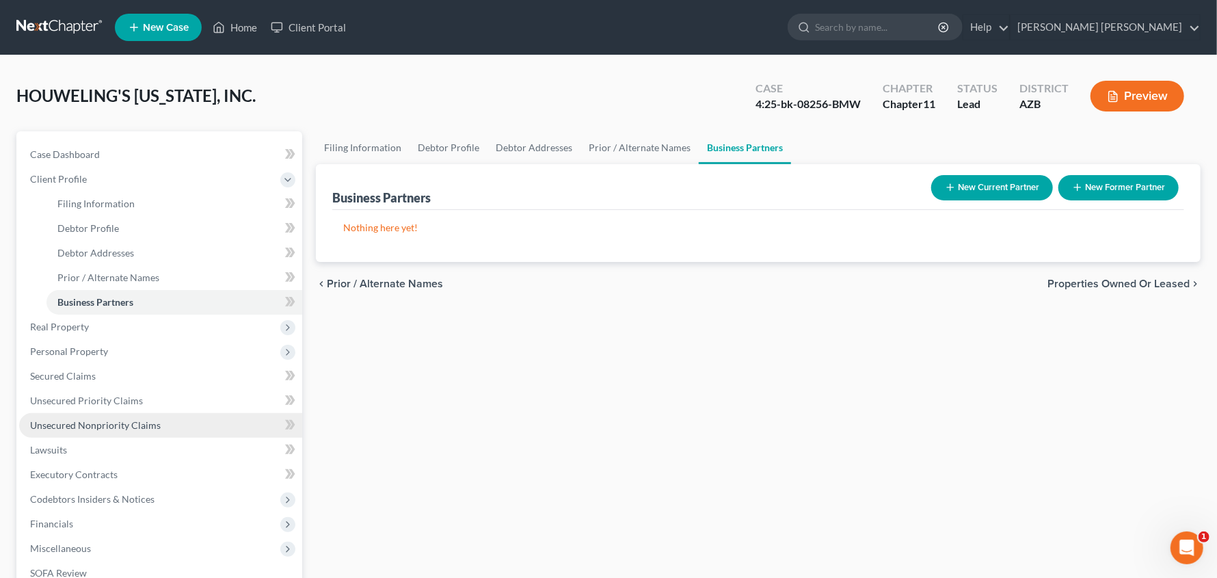
click at [77, 429] on span "Unsecured Nonpriority Claims" at bounding box center [95, 425] width 131 height 12
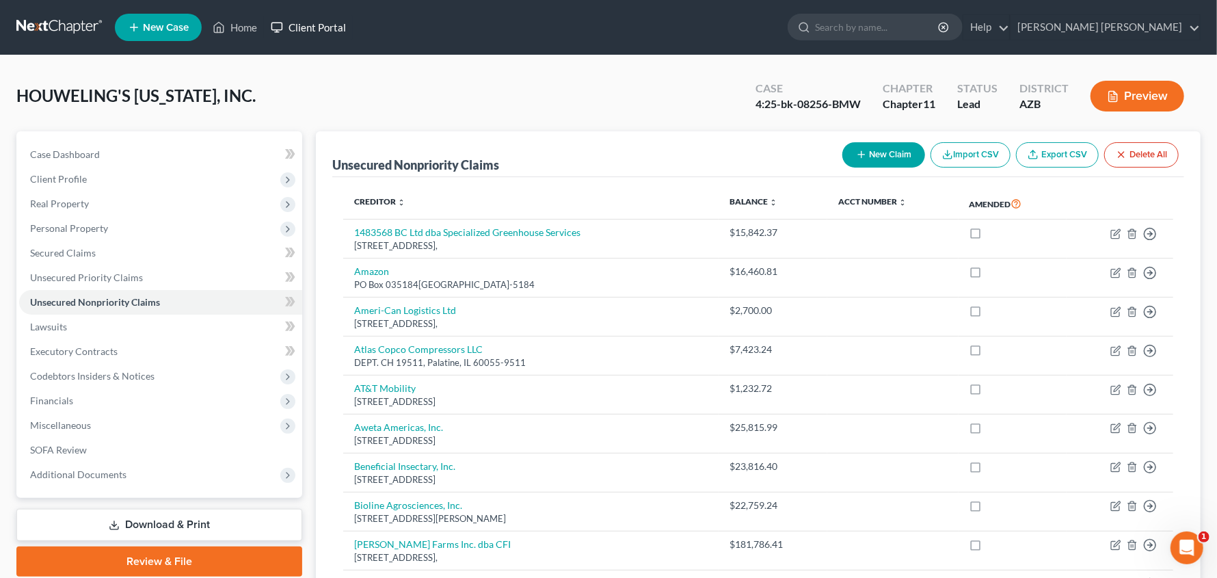
click at [320, 25] on link "Client Portal" at bounding box center [308, 27] width 89 height 25
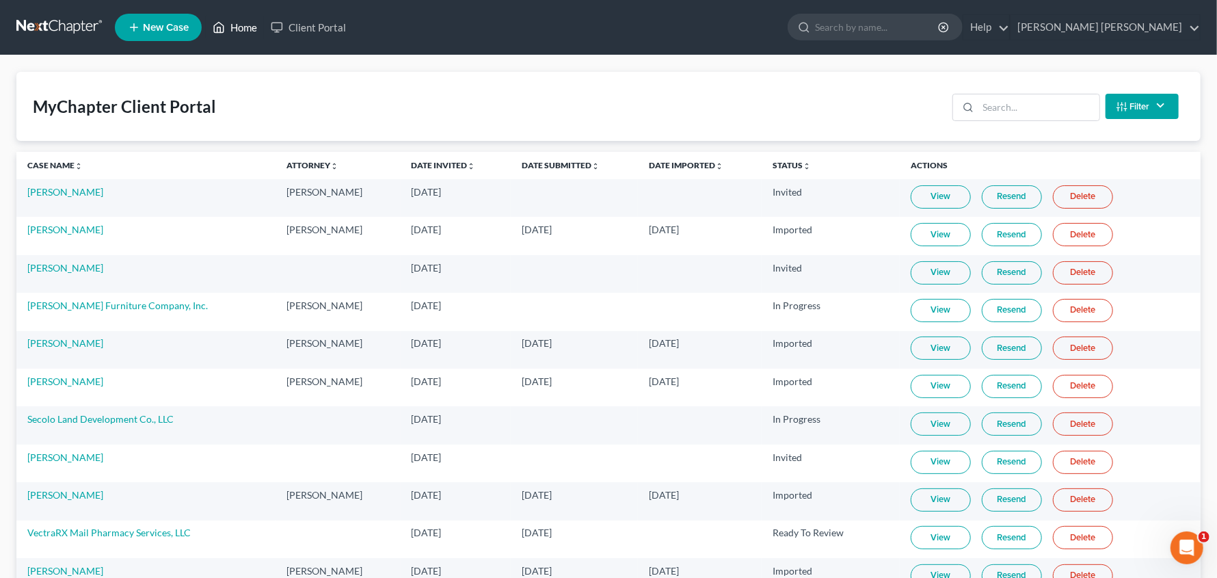
click at [243, 25] on link "Home" at bounding box center [235, 27] width 58 height 25
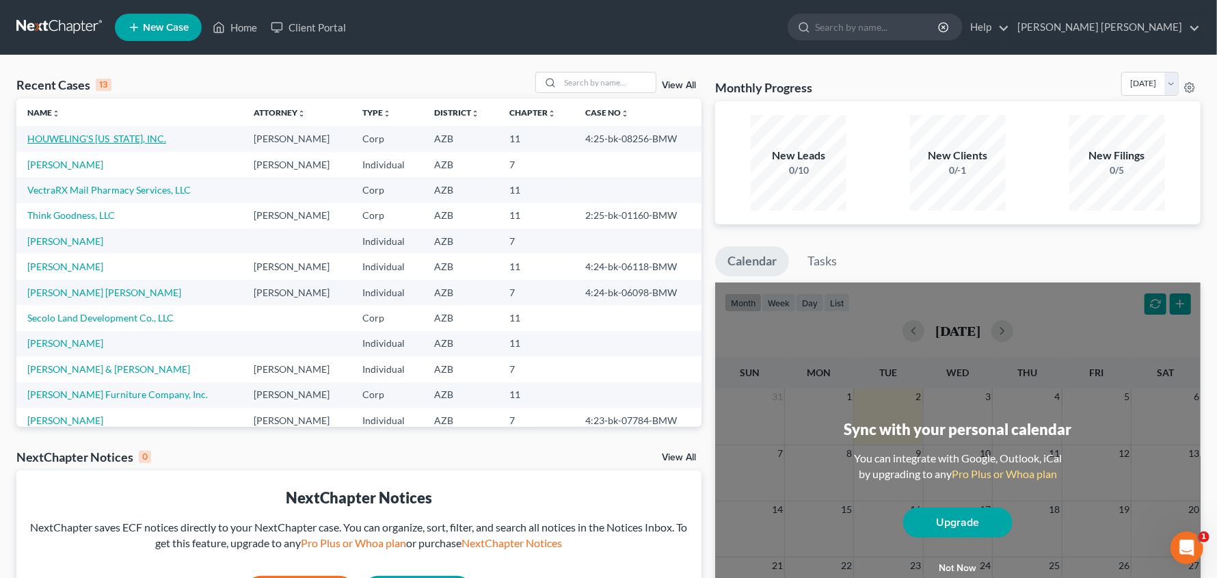
click at [111, 134] on link "HOUWELING'S [US_STATE], INC." at bounding box center [96, 139] width 139 height 12
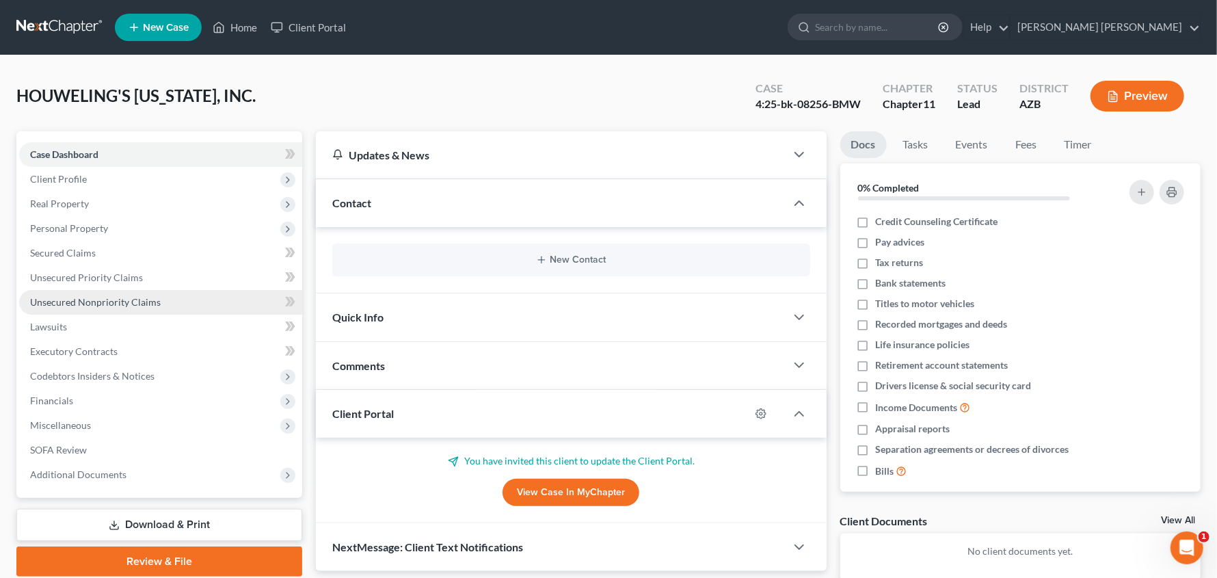
click at [87, 296] on span "Unsecured Nonpriority Claims" at bounding box center [95, 302] width 131 height 12
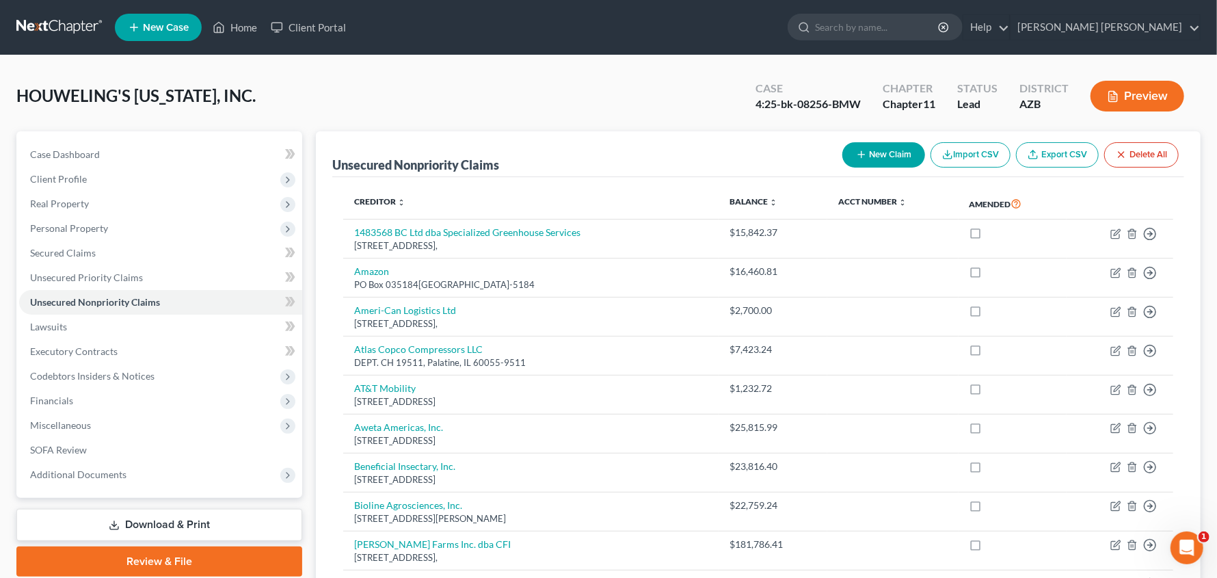
click at [897, 144] on button "New Claim" at bounding box center [883, 154] width 83 height 25
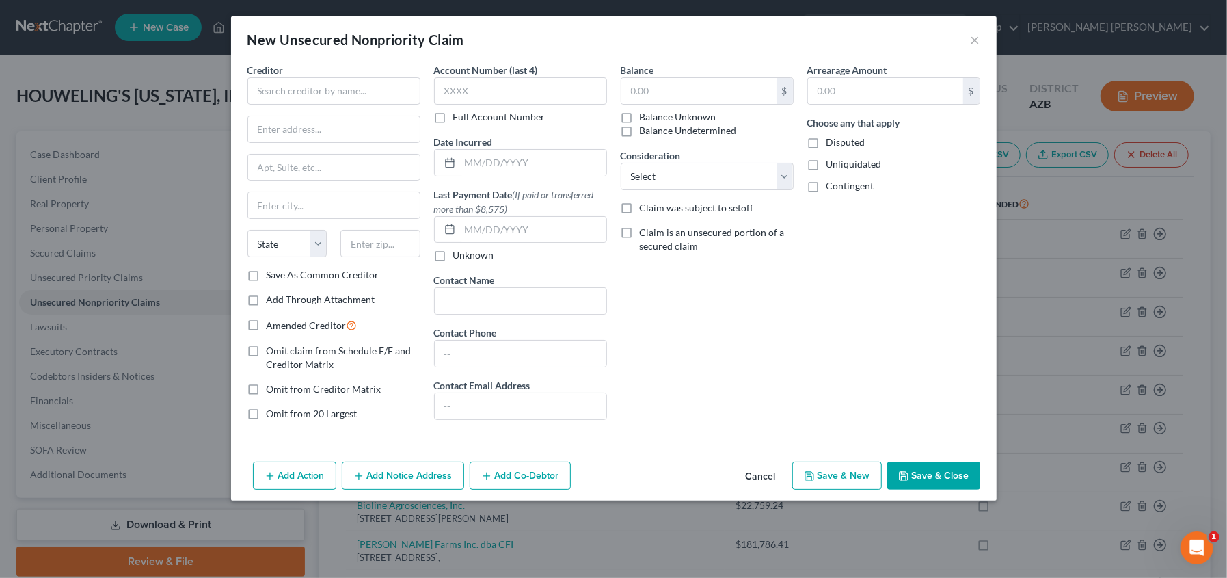
click at [826, 164] on label "Unliquidated" at bounding box center [853, 164] width 55 height 14
click at [832, 164] on input "Unliquidated" at bounding box center [836, 161] width 9 height 9
checkbox input "true"
click at [328, 89] on input "text" at bounding box center [333, 90] width 173 height 27
drag, startPoint x: 304, startPoint y: 92, endPoint x: 191, endPoint y: 90, distance: 113.5
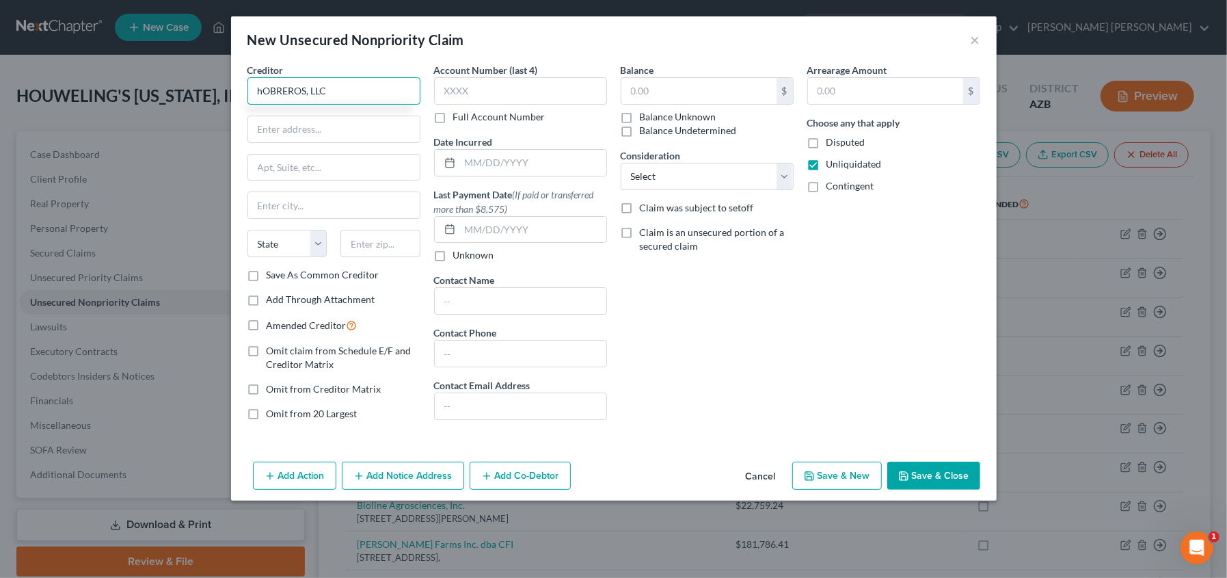
click at [191, 91] on div "New Unsecured Nonpriority Claim × Creditor * hOBREROS, LLC State [US_STATE] AK …" at bounding box center [613, 289] width 1227 height 578
type input "Hobreros, LLC"
click at [853, 482] on button "Save & New" at bounding box center [837, 475] width 90 height 29
type input "0.00"
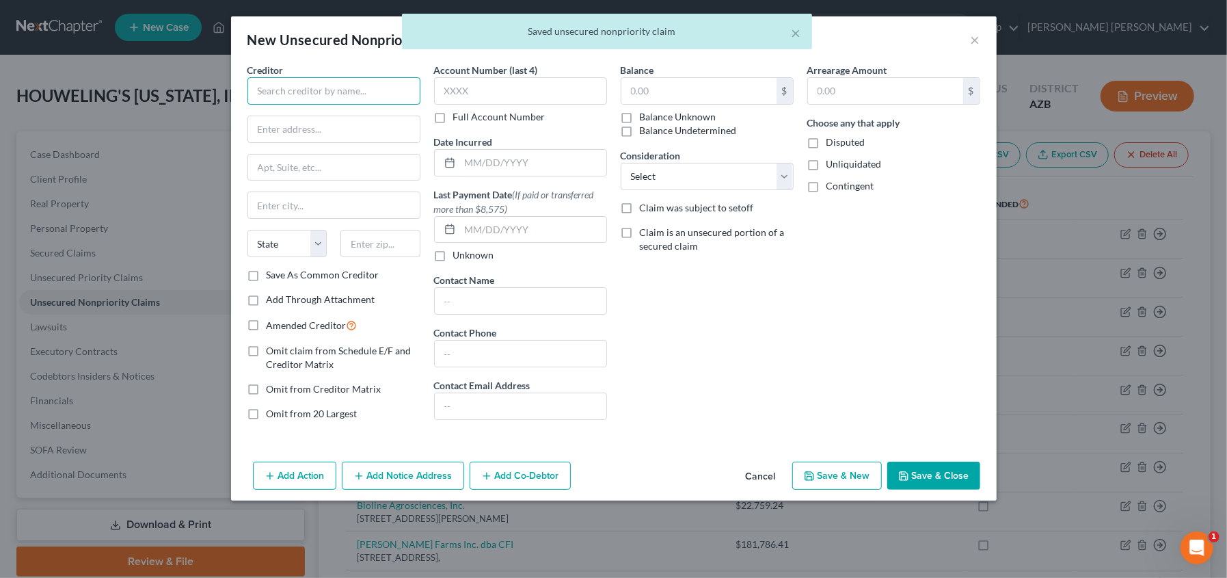
click at [296, 92] on input "text" at bounding box center [333, 90] width 173 height 27
paste input "[PERSON_NAME] dba [PERSON_NAME] Services LLC"
type input "[PERSON_NAME] dba [PERSON_NAME] Services LLC"
click at [826, 163] on label "Unliquidated" at bounding box center [853, 164] width 55 height 14
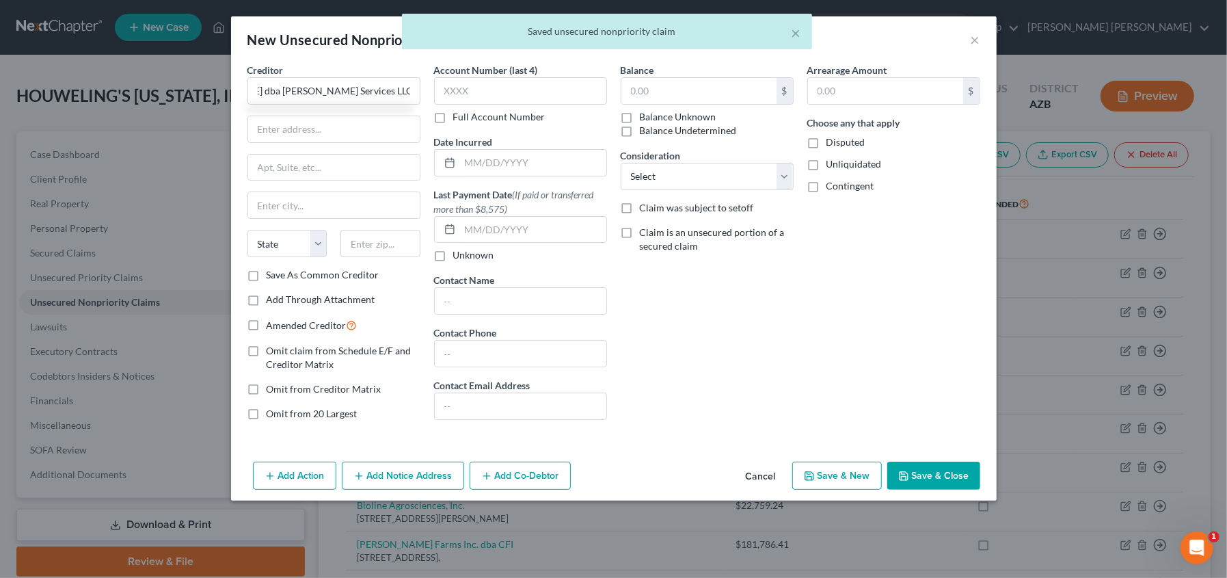
click at [832, 163] on input "Unliquidated" at bounding box center [836, 161] width 9 height 9
checkbox input "true"
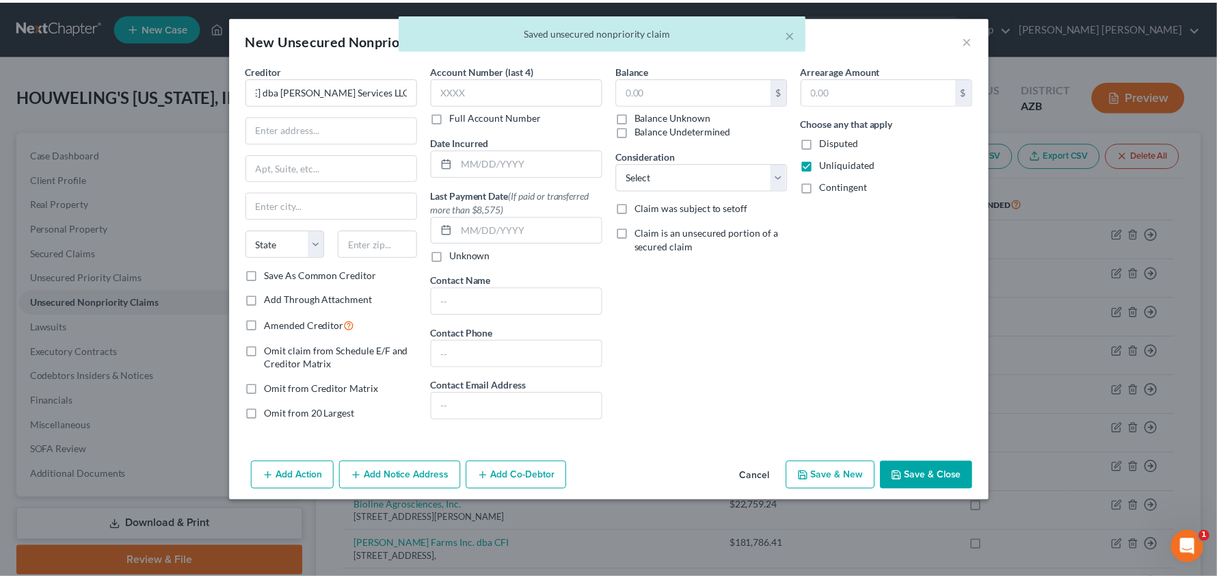
scroll to position [0, 0]
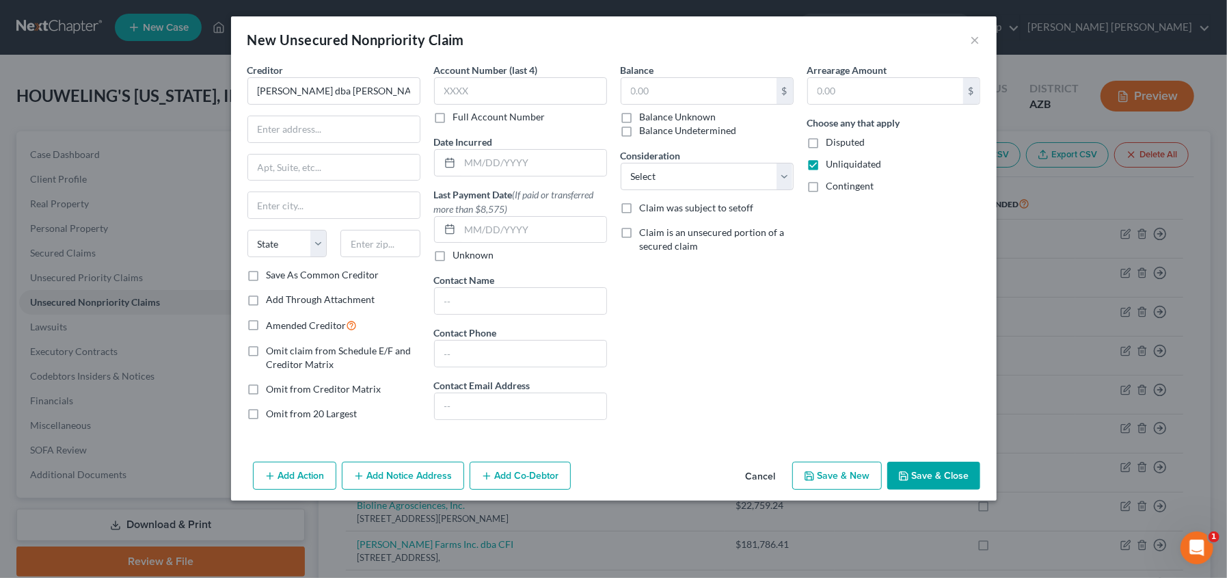
click at [936, 471] on button "Save & Close" at bounding box center [933, 475] width 93 height 29
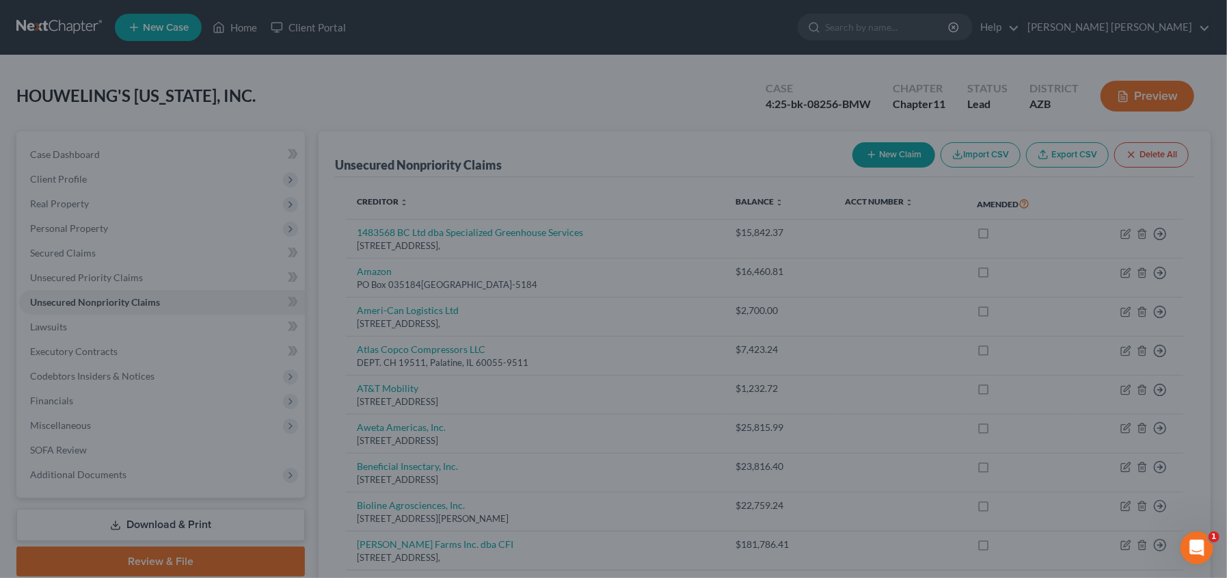
type input "0.00"
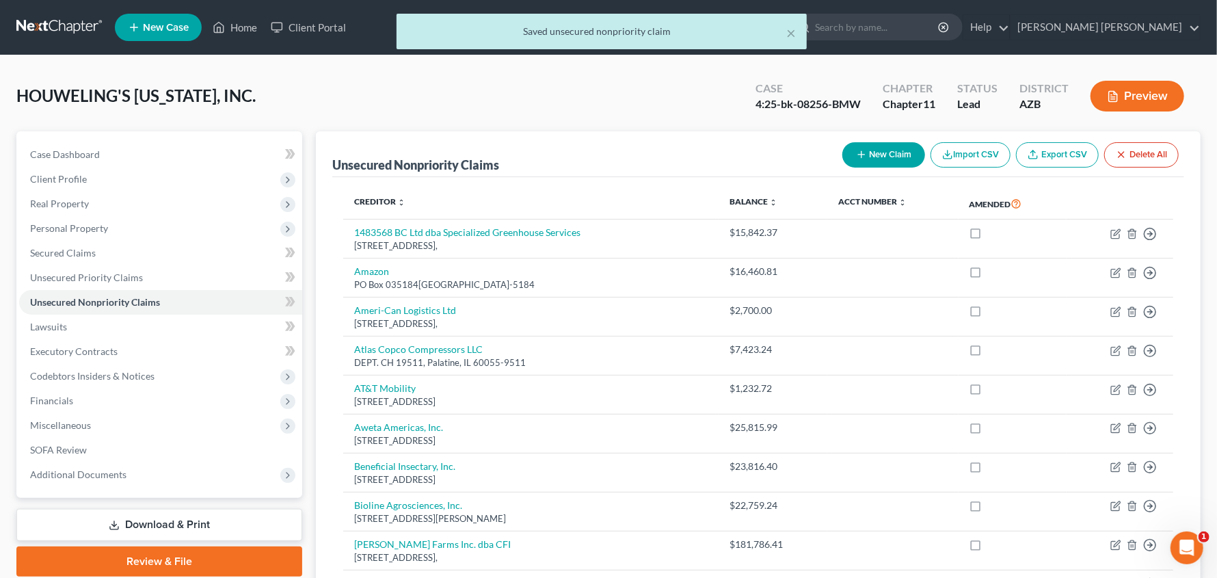
click at [884, 147] on button "New Claim" at bounding box center [883, 154] width 83 height 25
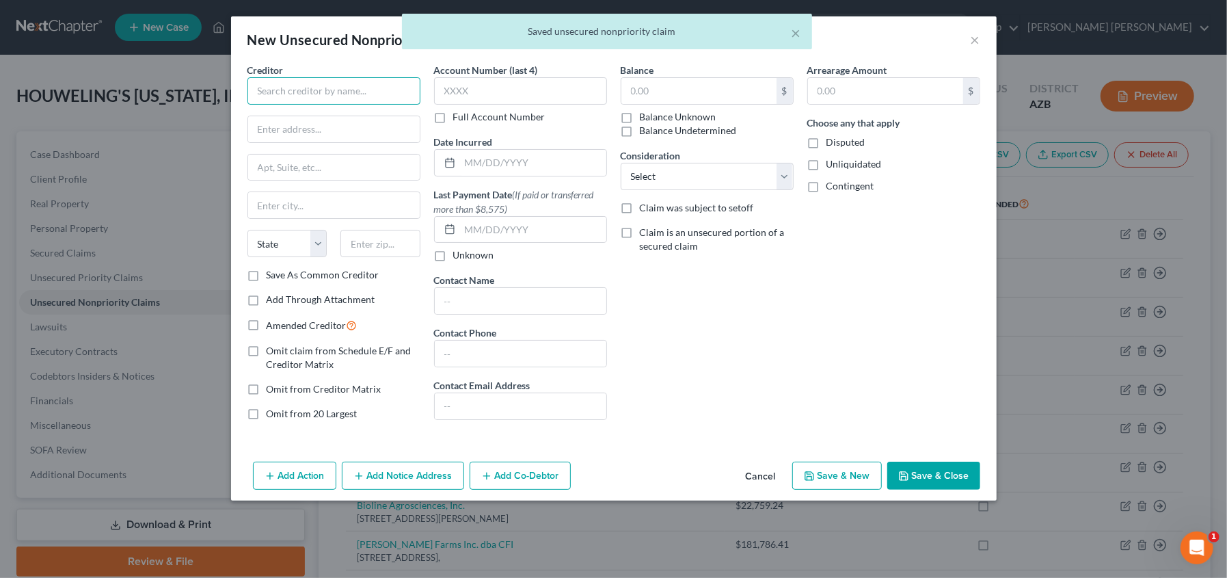
click at [293, 95] on input "text" at bounding box center [333, 90] width 173 height 27
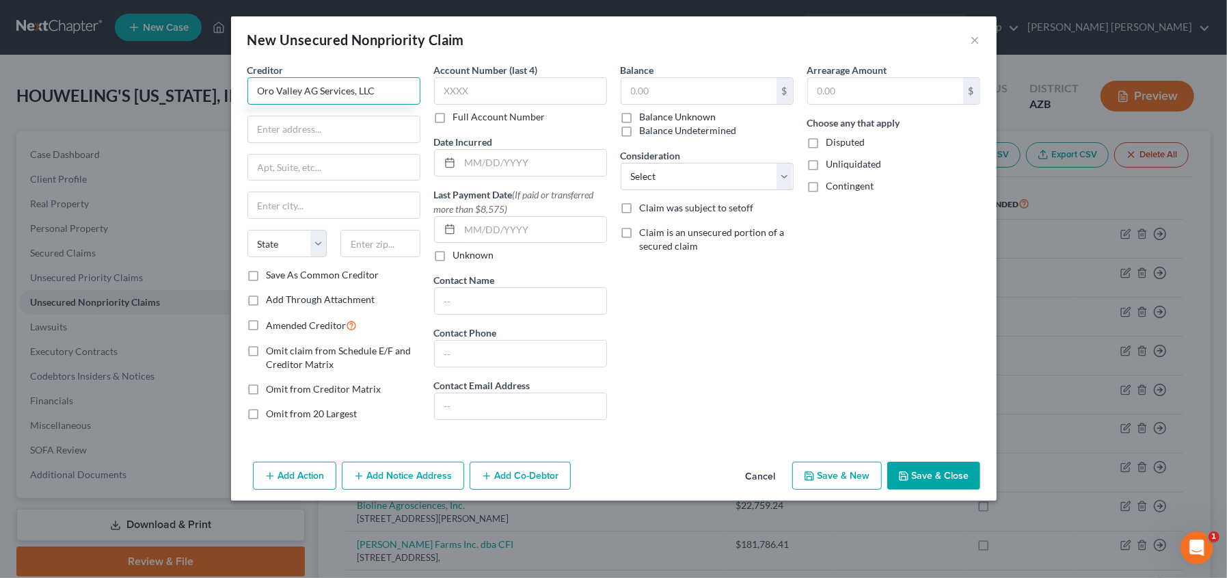
type input "Oro Valley AG Services, LLC"
click at [826, 167] on label "Unliquidated" at bounding box center [853, 164] width 55 height 14
click at [832, 166] on input "Unliquidated" at bounding box center [836, 161] width 9 height 9
checkbox input "true"
click at [856, 473] on button "Save & New" at bounding box center [837, 475] width 90 height 29
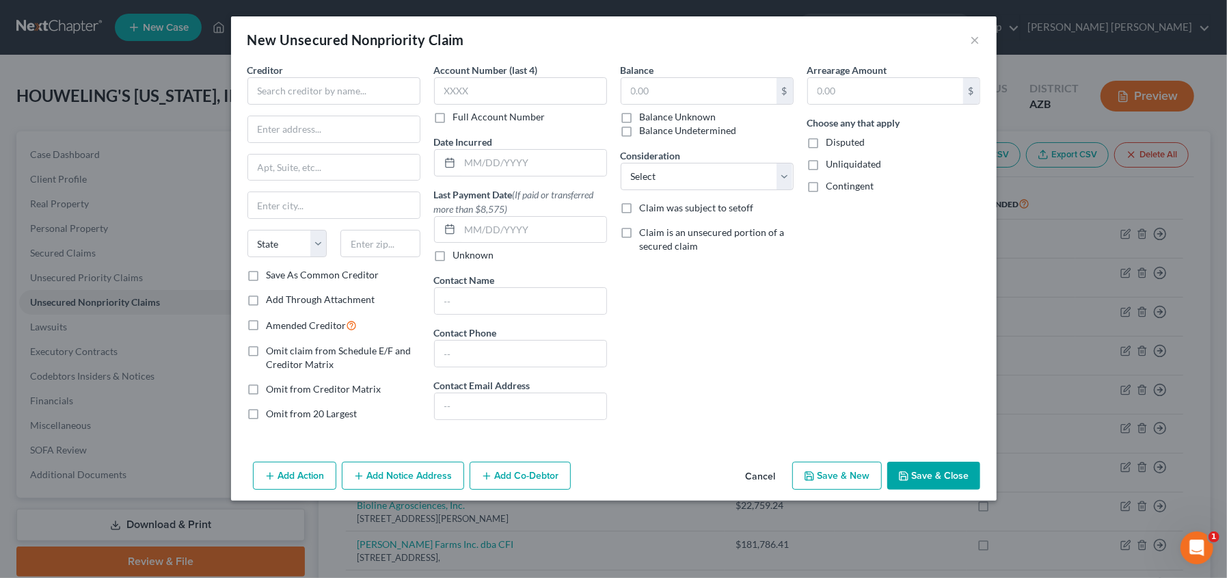
type input "0.00"
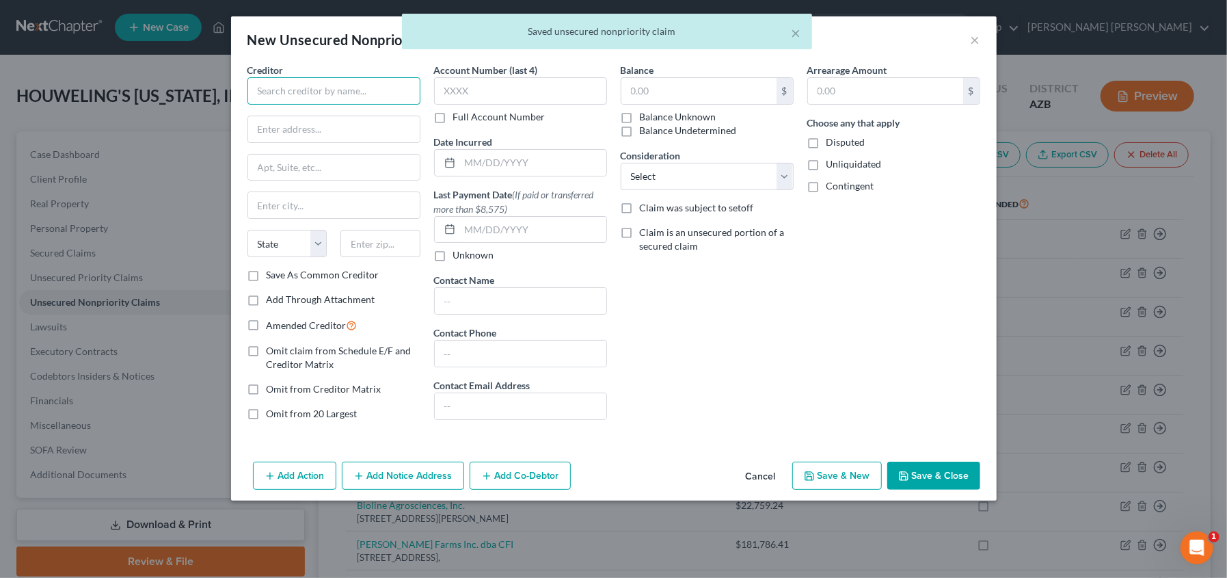
click at [318, 89] on input "text" at bounding box center [333, 90] width 173 height 27
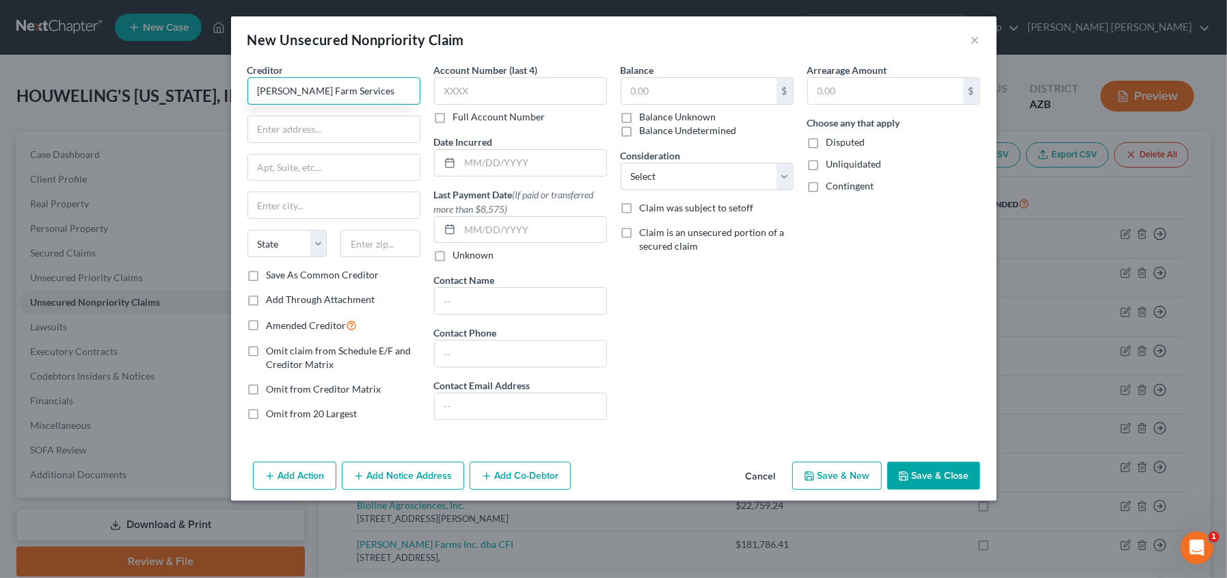
type input "[PERSON_NAME] Farm Services"
click at [826, 167] on label "Unliquidated" at bounding box center [853, 164] width 55 height 14
click at [832, 166] on input "Unliquidated" at bounding box center [836, 161] width 9 height 9
checkbox input "true"
drag, startPoint x: 904, startPoint y: 471, endPoint x: 936, endPoint y: 467, distance: 32.3
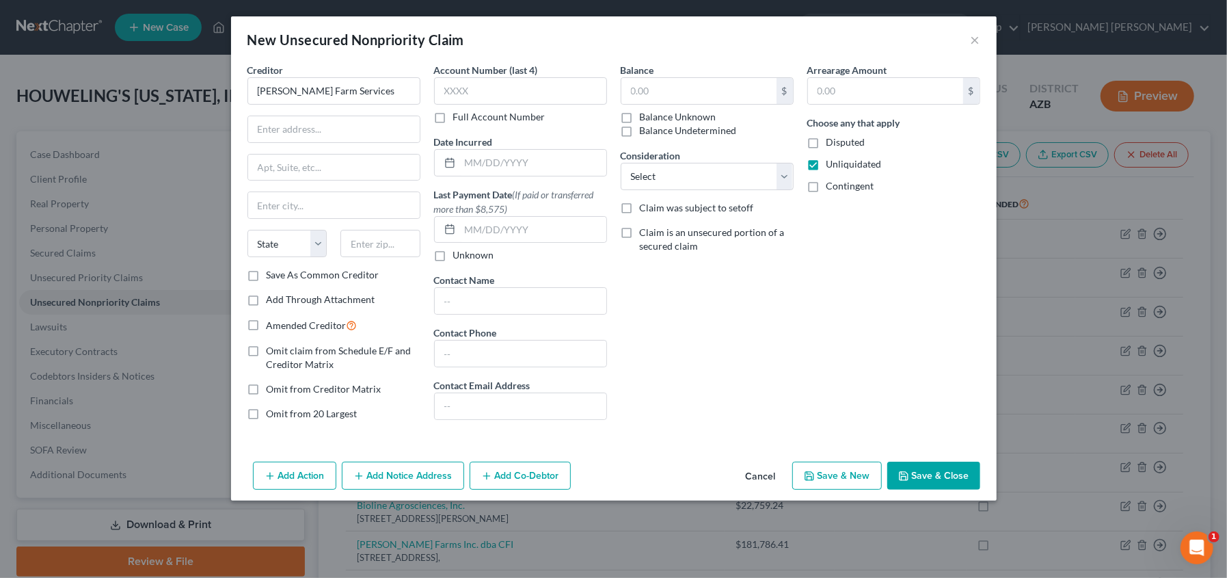
click at [904, 472] on icon "button" at bounding box center [903, 475] width 11 height 11
type input "0.00"
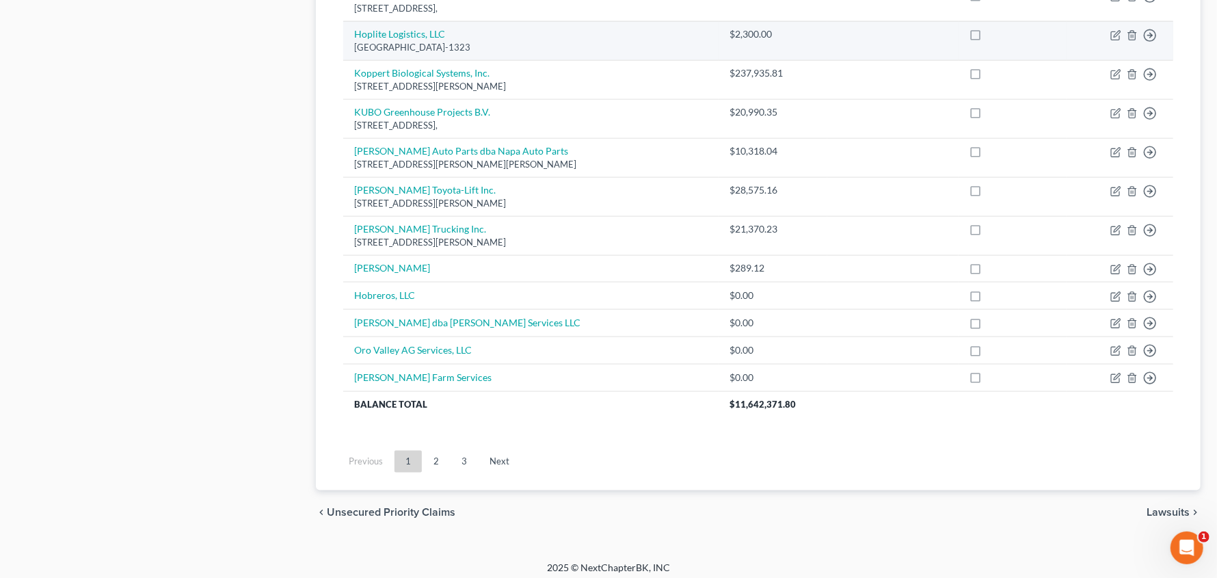
scroll to position [1100, 0]
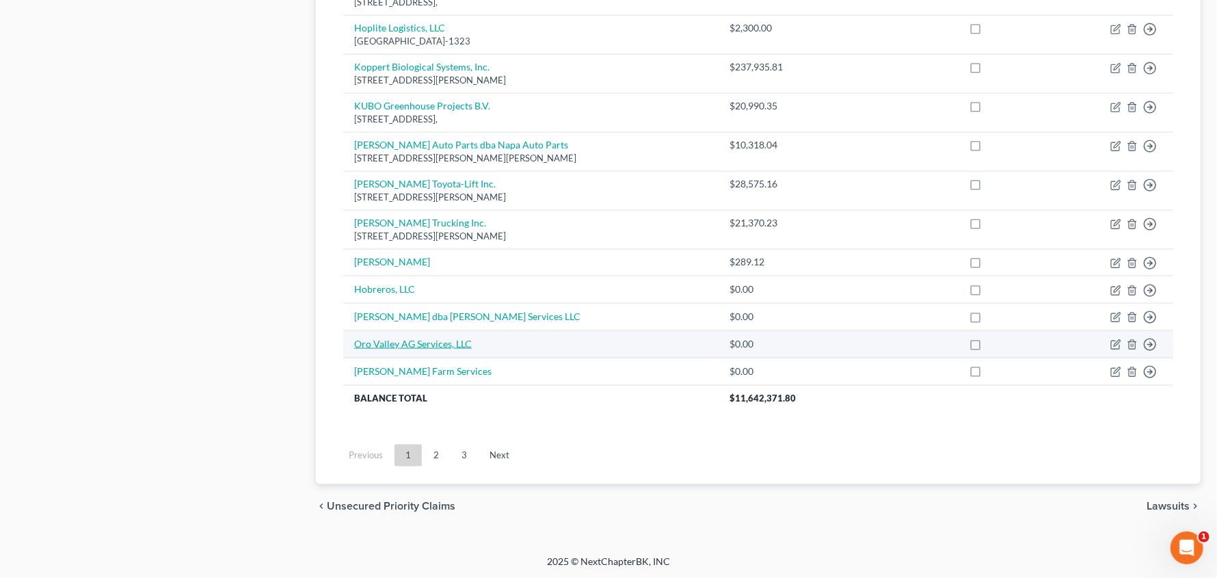
click at [415, 342] on link "Oro Valley AG Services, LLC" at bounding box center [413, 344] width 118 height 12
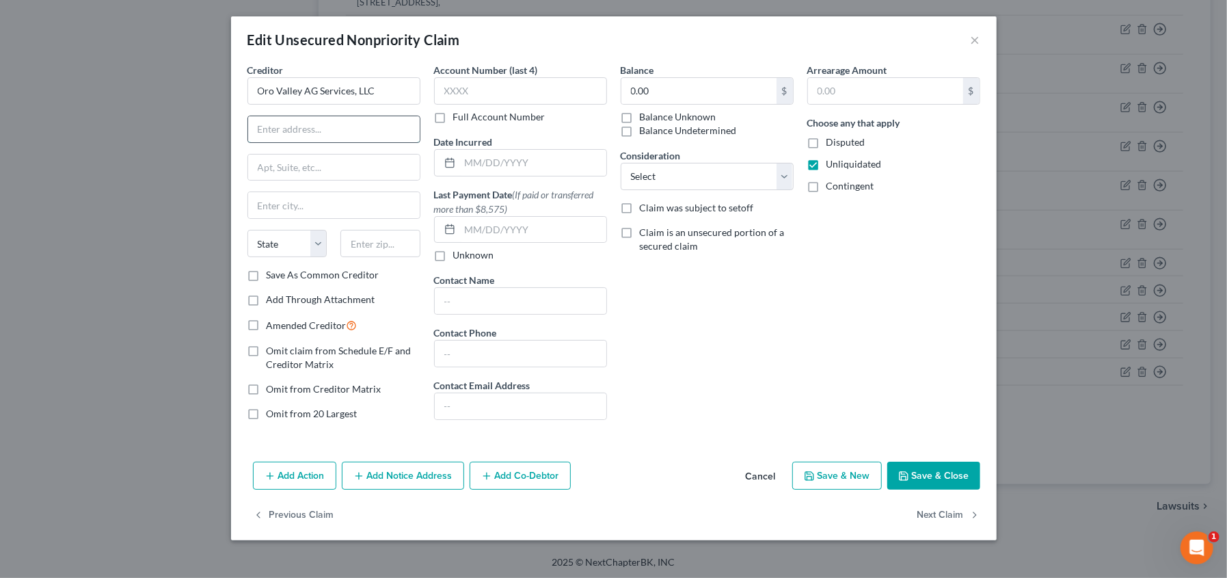
click at [271, 133] on input "text" at bounding box center [334, 129] width 172 height 26
type input "[STREET_ADDRESS][PERSON_NAME]"
type input "[PERSON_NAME]"
select select "3"
type input "85643"
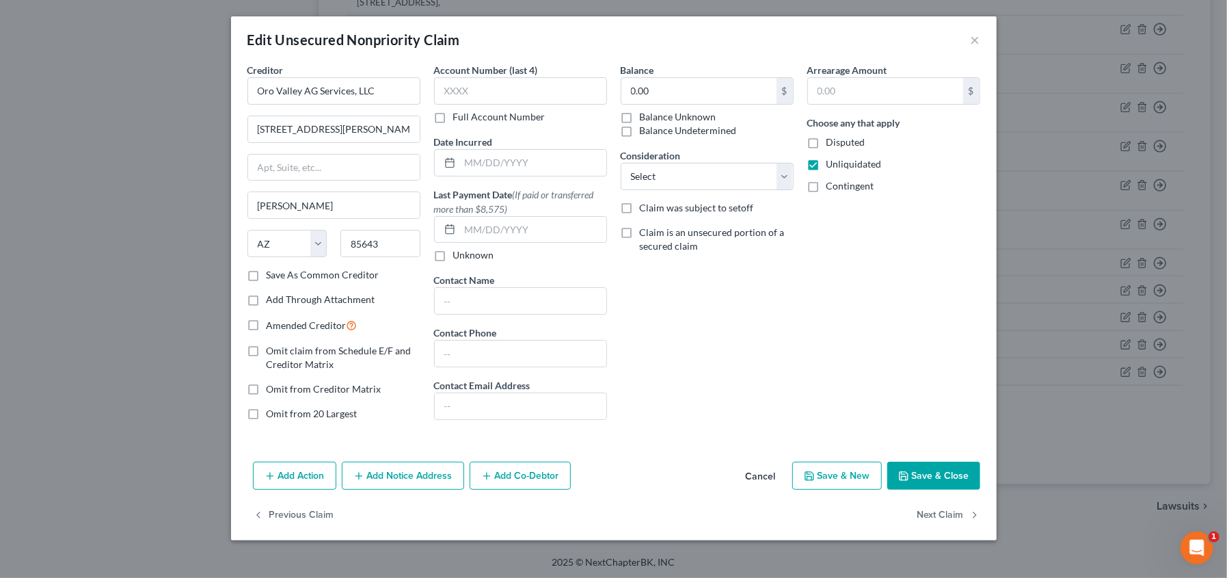
click at [944, 479] on button "Save & Close" at bounding box center [933, 475] width 93 height 29
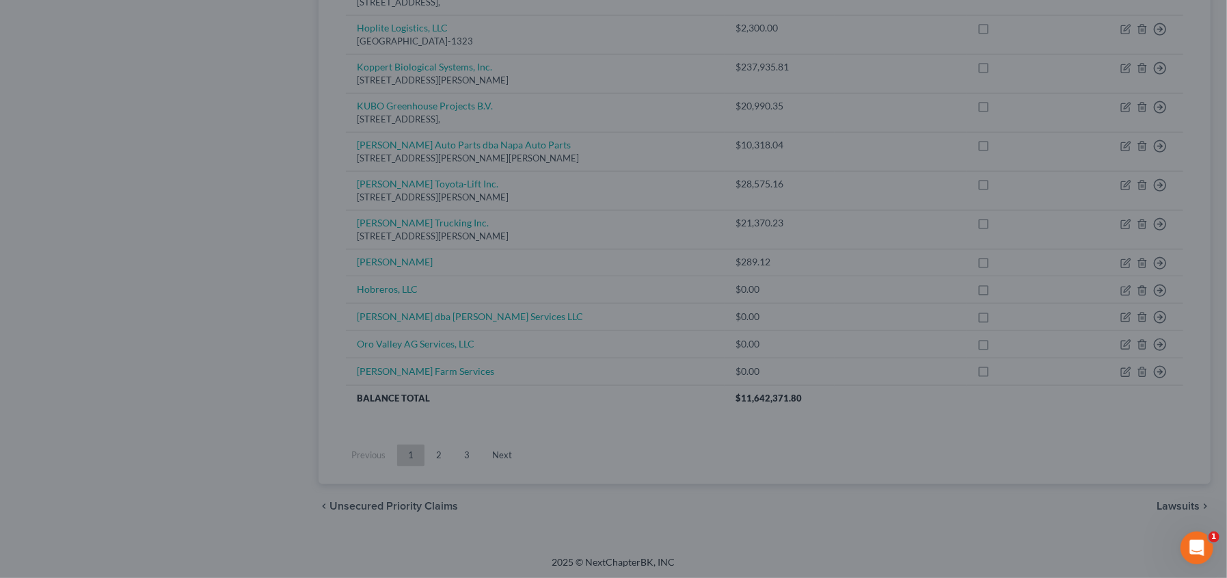
type input "0"
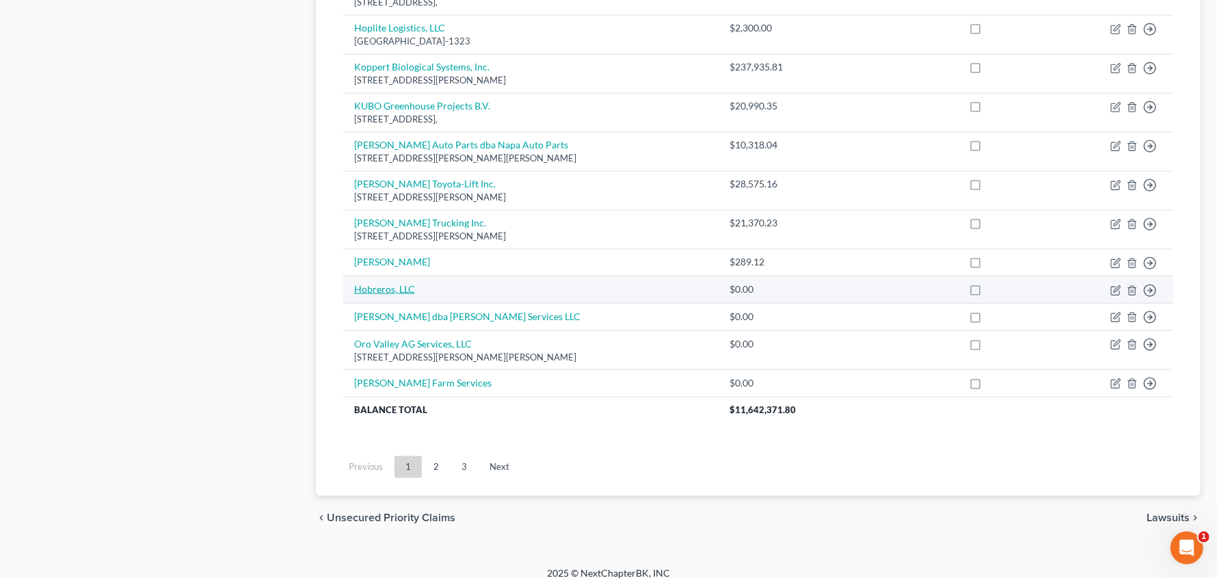
click at [388, 290] on link "Hobreros, LLC" at bounding box center [384, 289] width 61 height 12
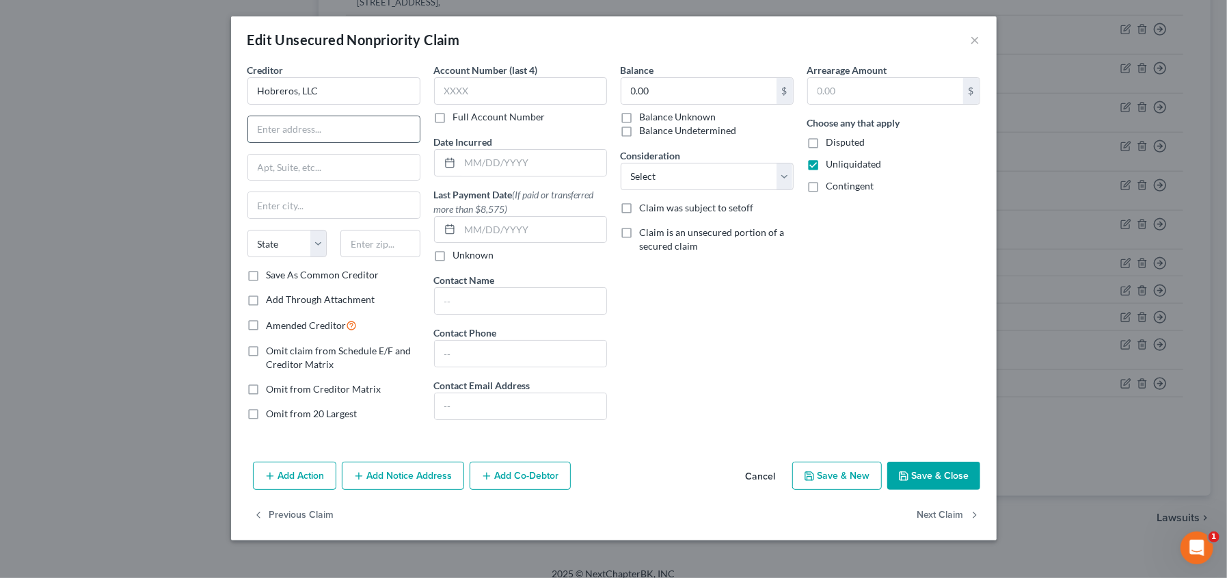
click at [314, 128] on input "text" at bounding box center [334, 129] width 172 height 26
type input "[STREET_ADDRESS]"
type input "Lehigh Acres"
select select "9"
type input "33974"
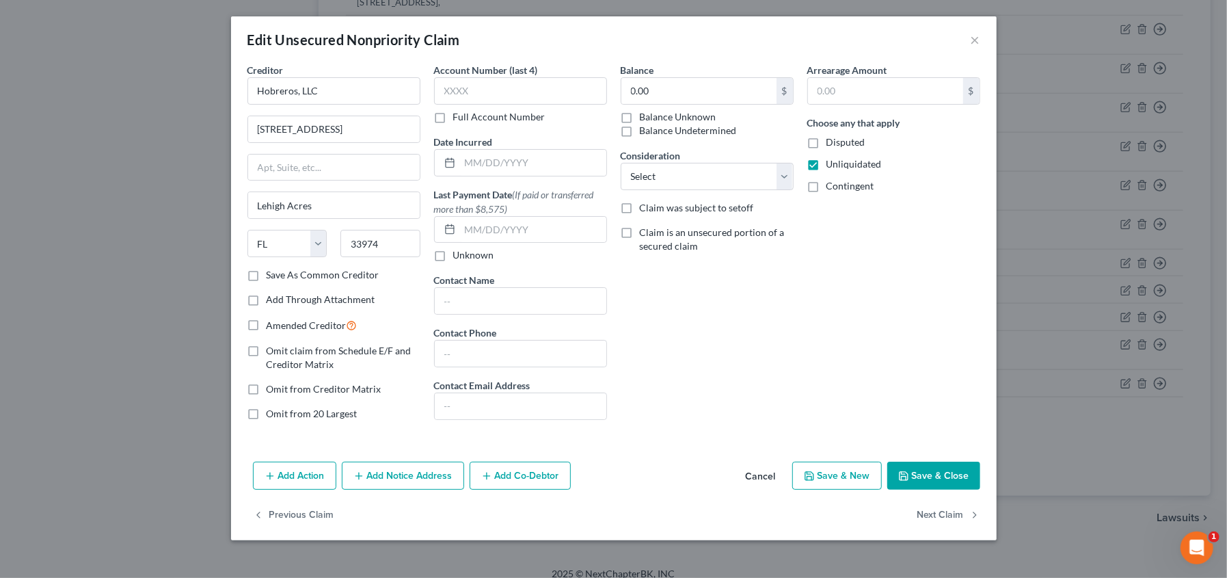
click at [909, 470] on button "Save & Close" at bounding box center [933, 475] width 93 height 29
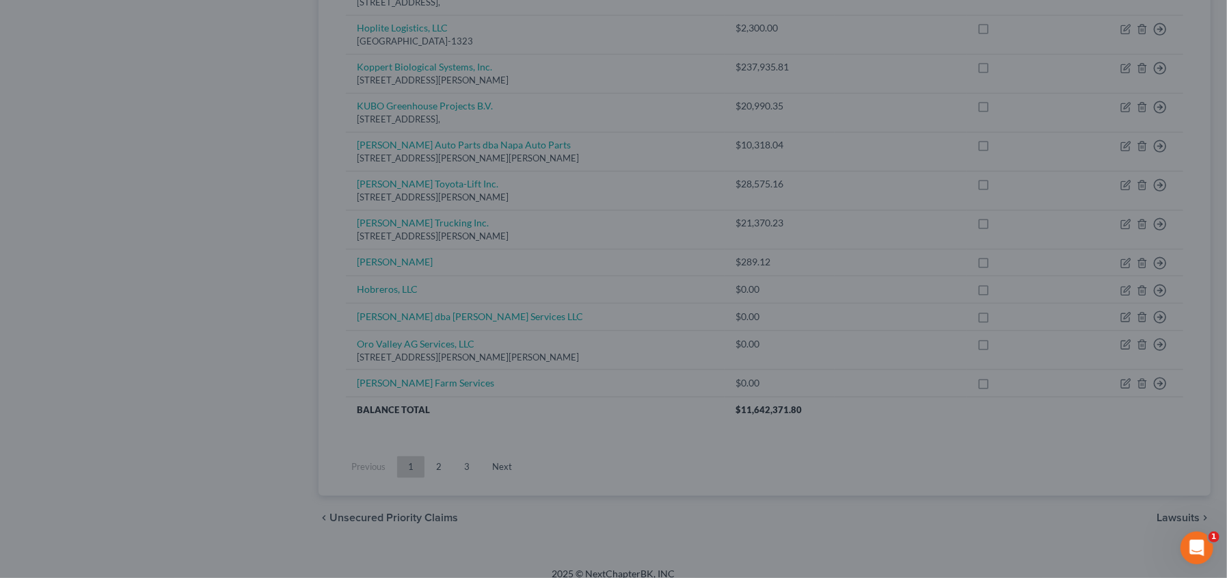
type input "0"
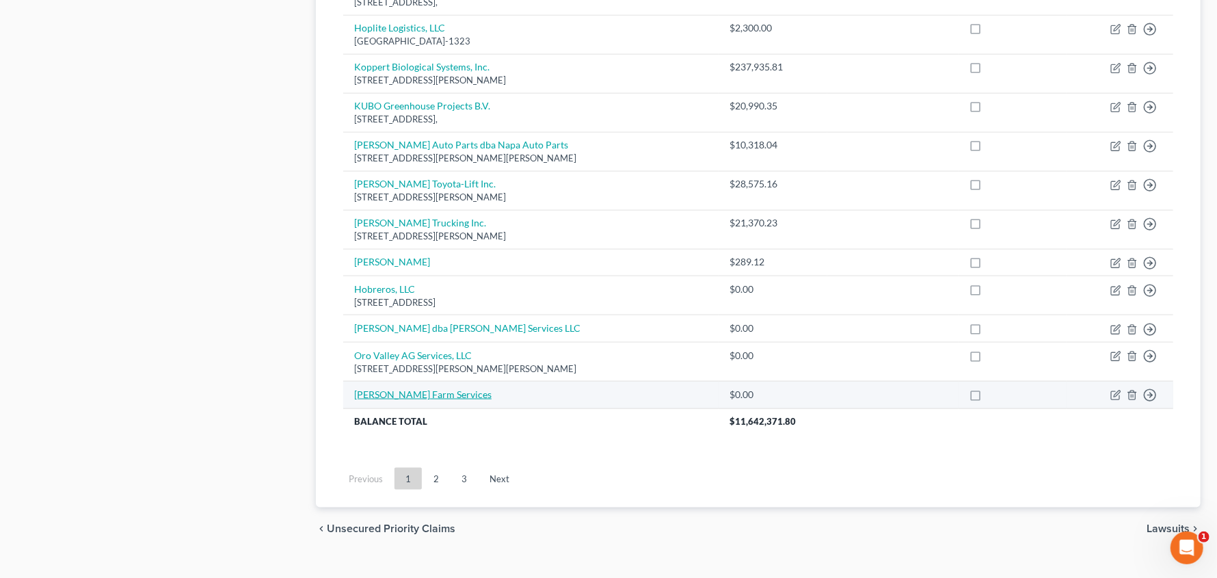
click at [403, 394] on link "[PERSON_NAME] Farm Services" at bounding box center [422, 394] width 137 height 12
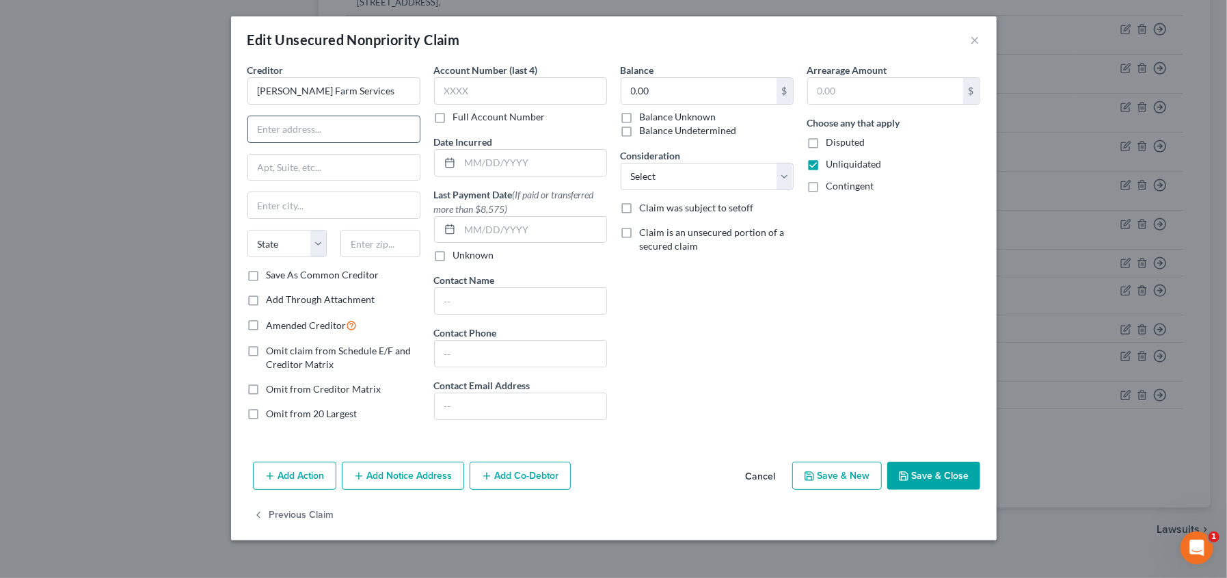
click at [326, 135] on input "text" at bounding box center [334, 129] width 172 height 26
type input "[STREET_ADDRESS]"
type input "Shafter"
select select "4"
type input "93263"
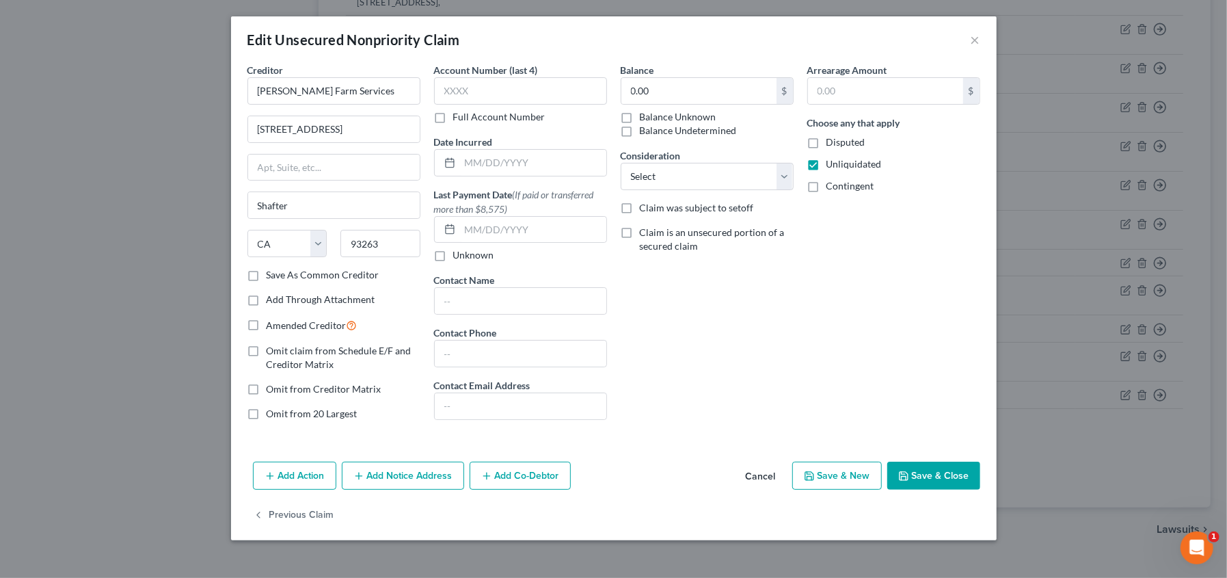
click at [958, 472] on button "Save & Close" at bounding box center [933, 475] width 93 height 29
type input "0"
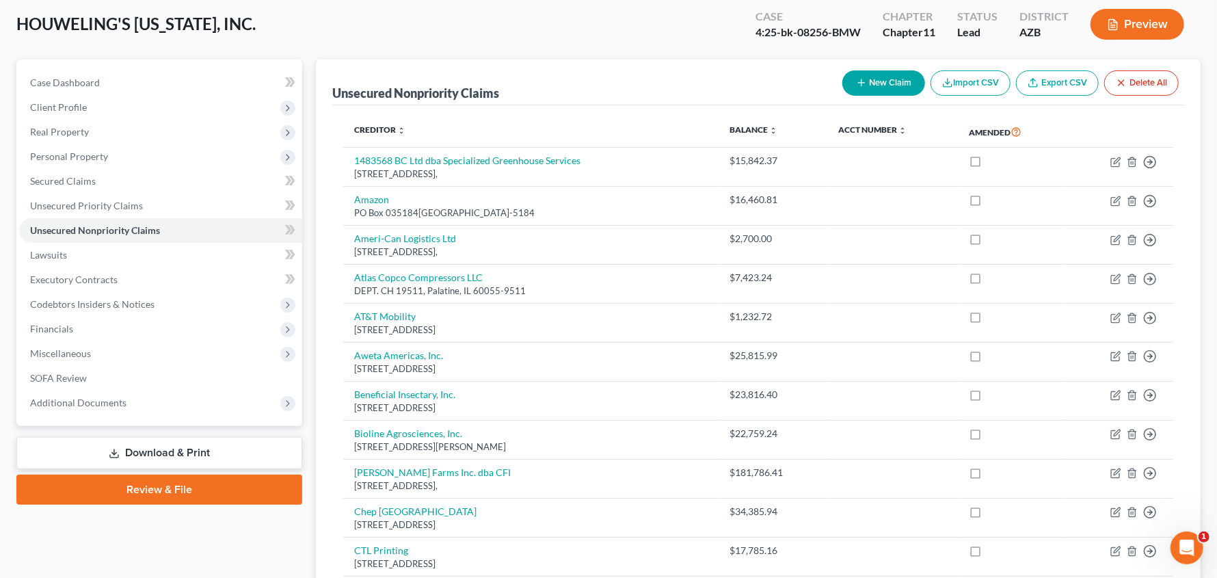
scroll to position [0, 0]
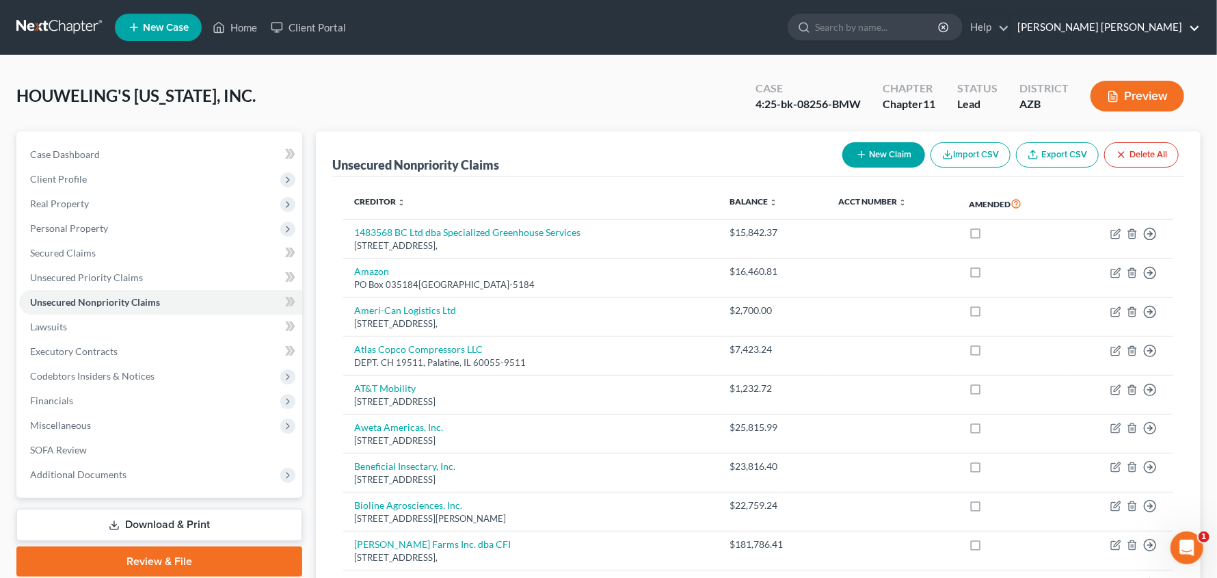
click at [1185, 32] on link "[PERSON_NAME] [PERSON_NAME]" at bounding box center [1104, 27] width 189 height 25
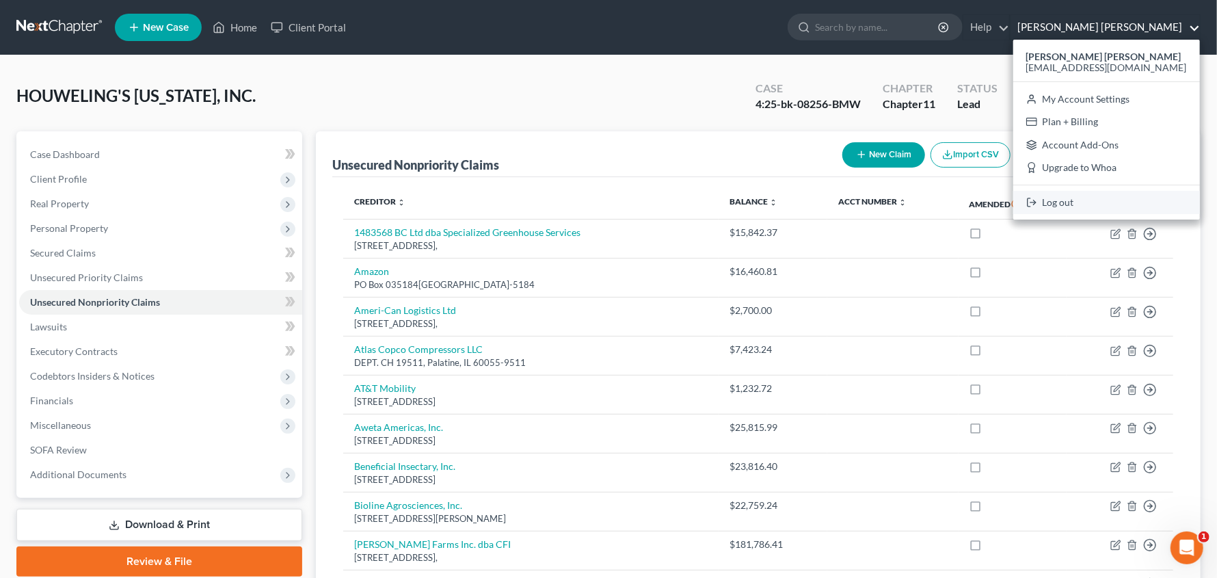
click at [1123, 201] on link "Log out" at bounding box center [1106, 202] width 187 height 23
